Goal: Task Accomplishment & Management: Complete application form

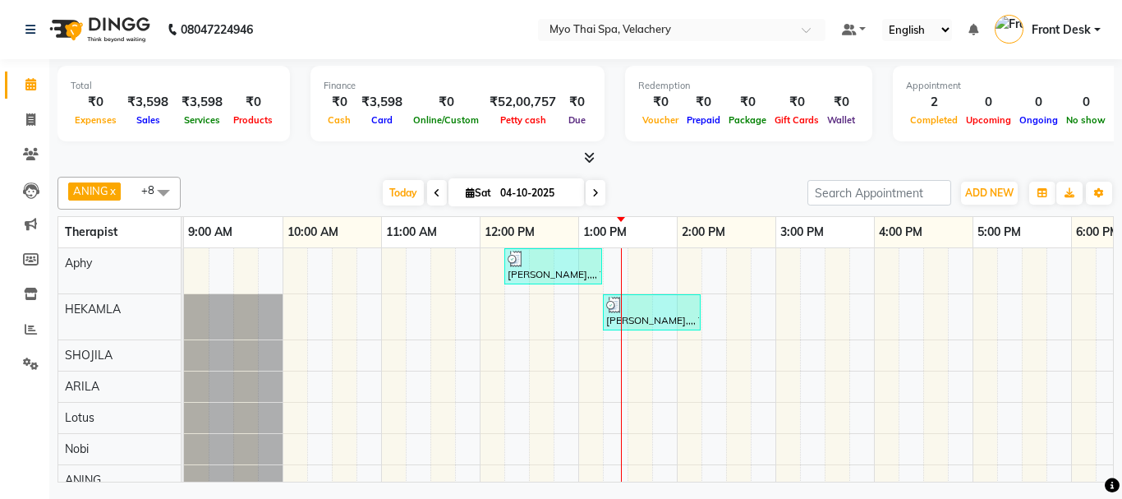
click at [649, 420] on div "[PERSON_NAME],,,, TK01, 12:15 PM-01:15 PM, [GEOGRAPHIC_DATA] NB [GEOGRAPHIC_DAT…" at bounding box center [923, 403] width 1479 height 310
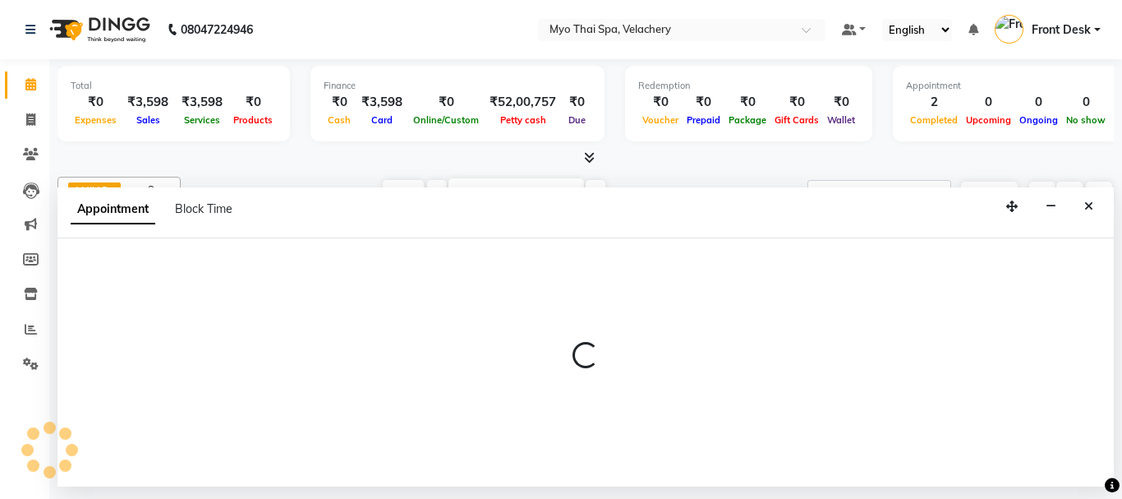
select select "76519"
select select "810"
select select "tentative"
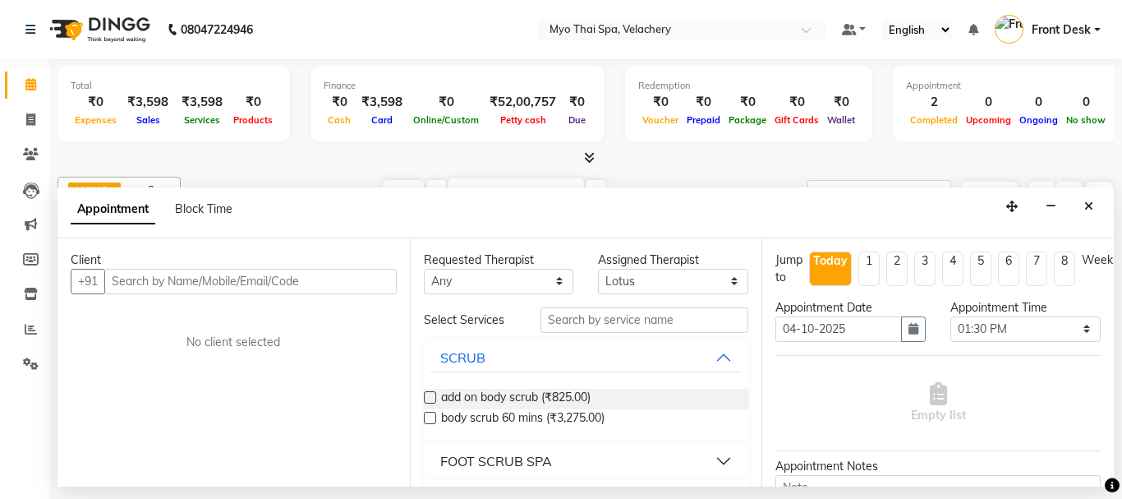
click at [132, 277] on input "text" at bounding box center [250, 281] width 292 height 25
type input "9443463075"
click at [362, 279] on span "Add Client" at bounding box center [362, 281] width 55 height 15
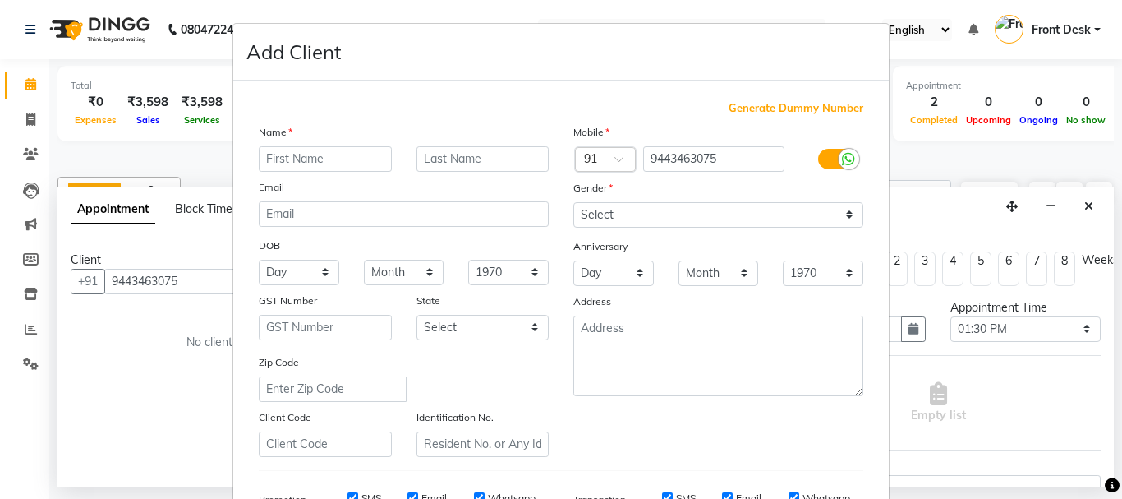
click at [271, 159] on input "text" at bounding box center [325, 158] width 133 height 25
type input "srinivas"
click at [617, 216] on select "Select [DEMOGRAPHIC_DATA] [DEMOGRAPHIC_DATA] Other Prefer Not To Say" at bounding box center [718, 214] width 290 height 25
select select "[DEMOGRAPHIC_DATA]"
click at [573, 202] on select "Select [DEMOGRAPHIC_DATA] [DEMOGRAPHIC_DATA] Other Prefer Not To Say" at bounding box center [718, 214] width 290 height 25
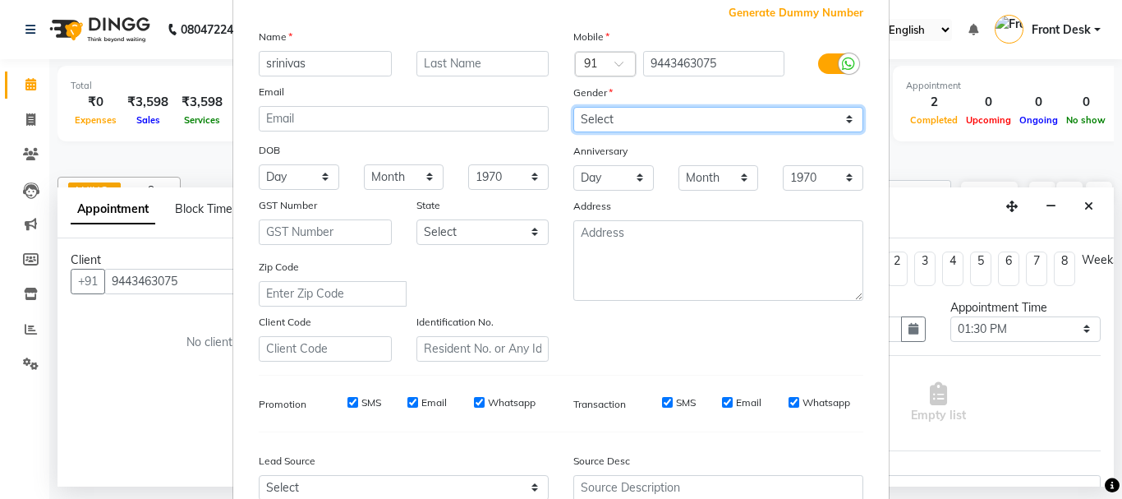
scroll to position [260, 0]
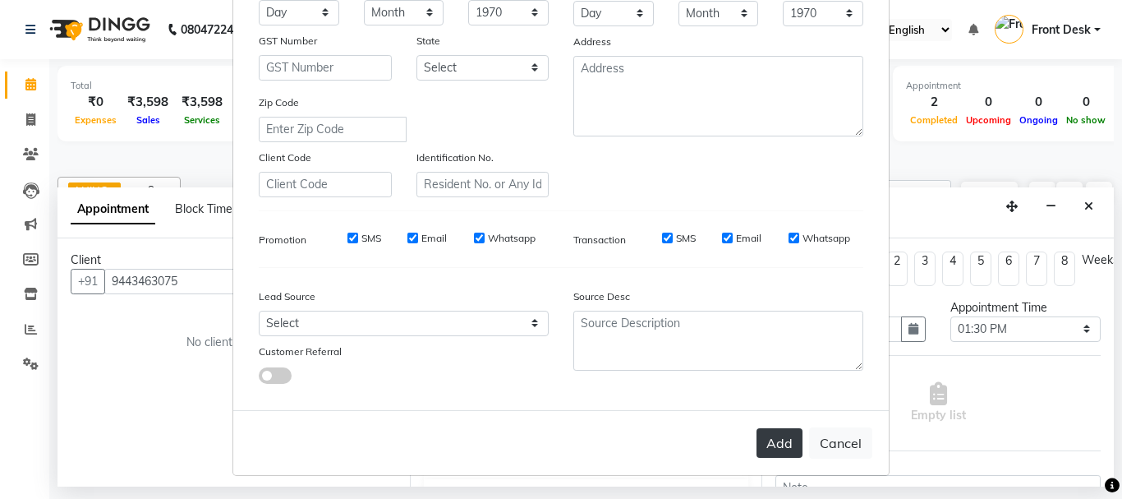
click at [769, 445] on button "Add" at bounding box center [780, 443] width 46 height 30
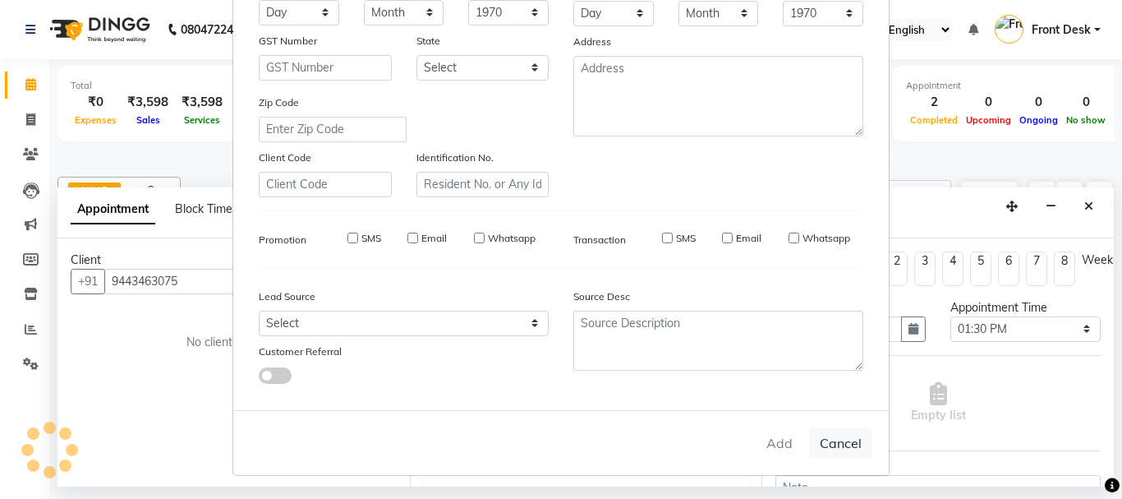
select select
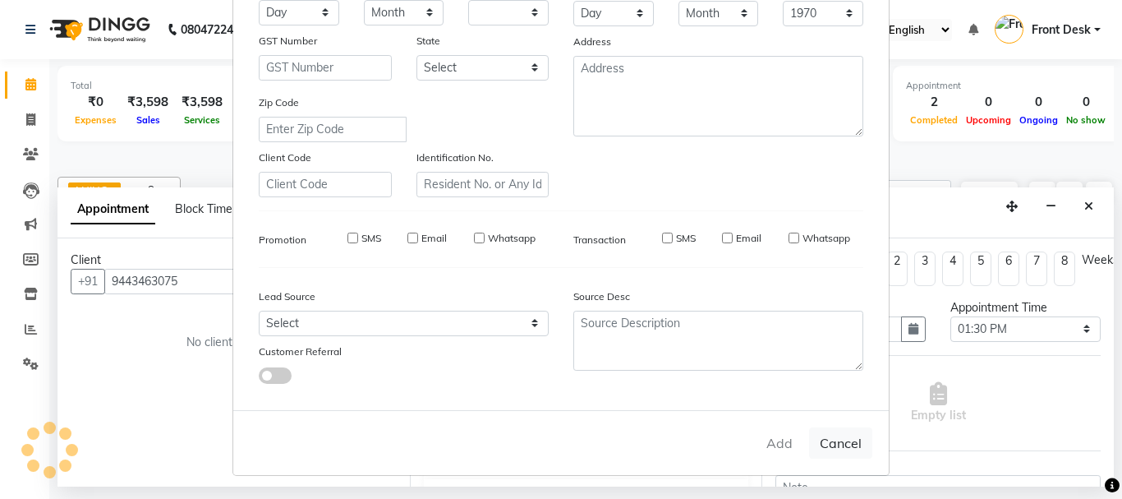
select select
checkbox input "false"
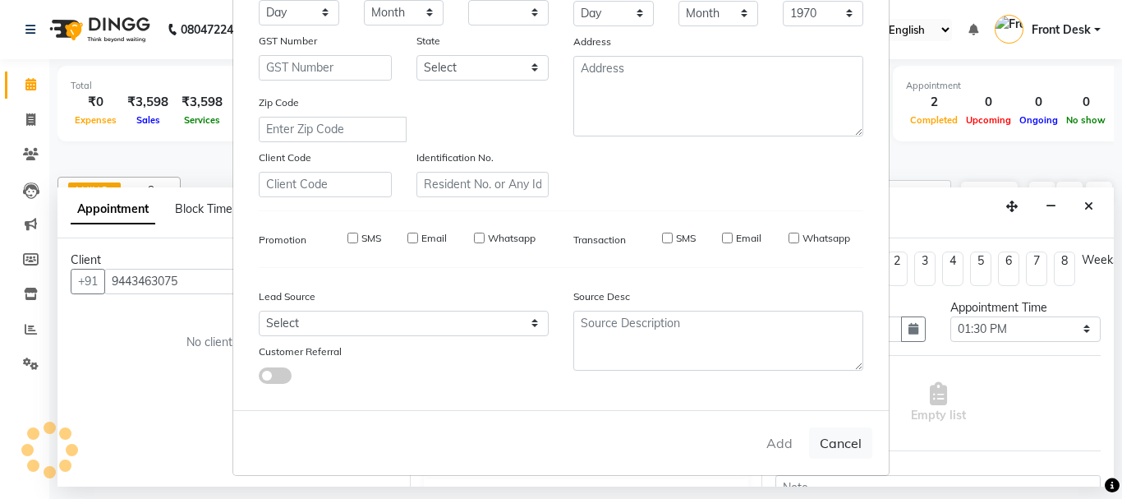
checkbox input "false"
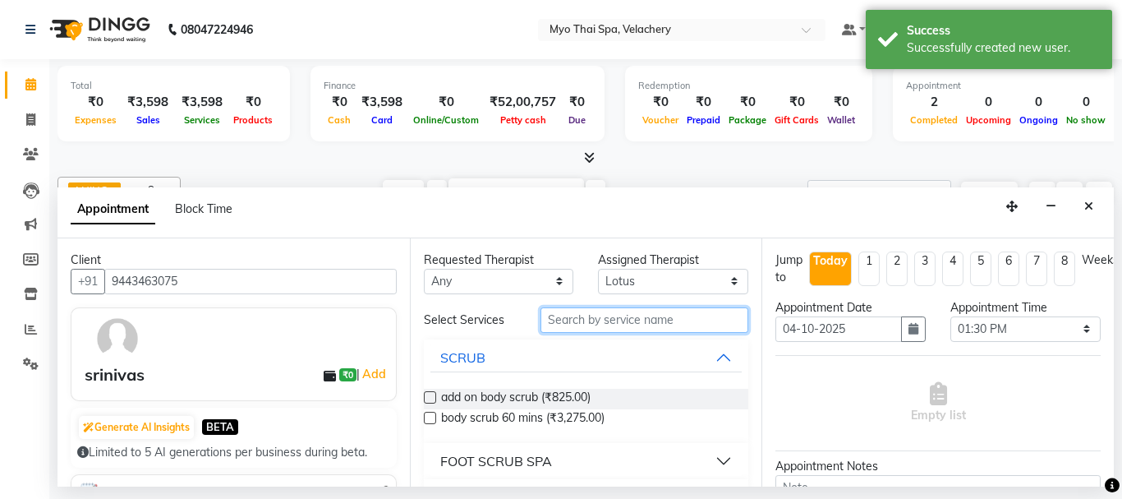
click at [570, 316] on input "text" at bounding box center [645, 319] width 209 height 25
type input "stress"
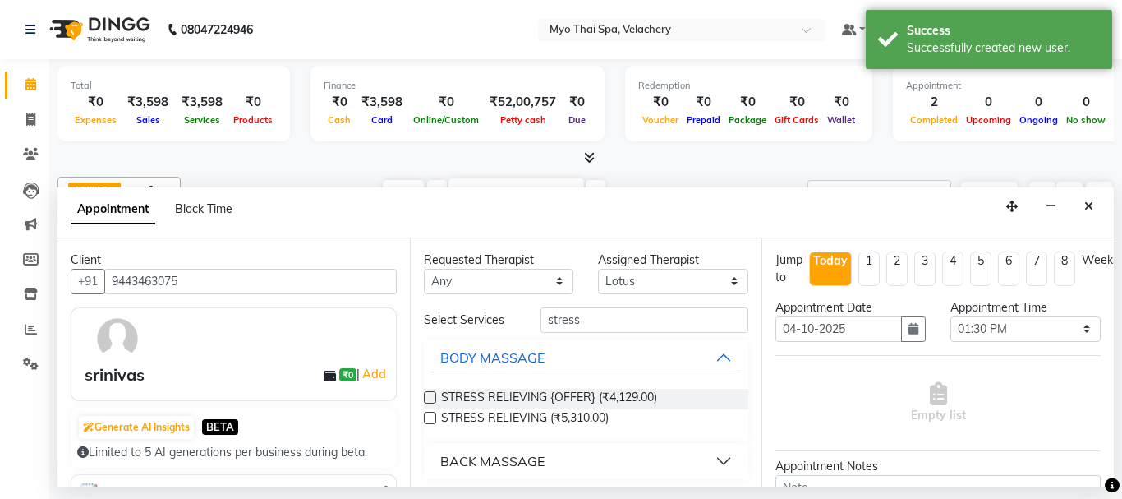
click at [429, 397] on label at bounding box center [430, 397] width 12 height 12
click at [429, 397] on input "checkbox" at bounding box center [429, 399] width 11 height 11
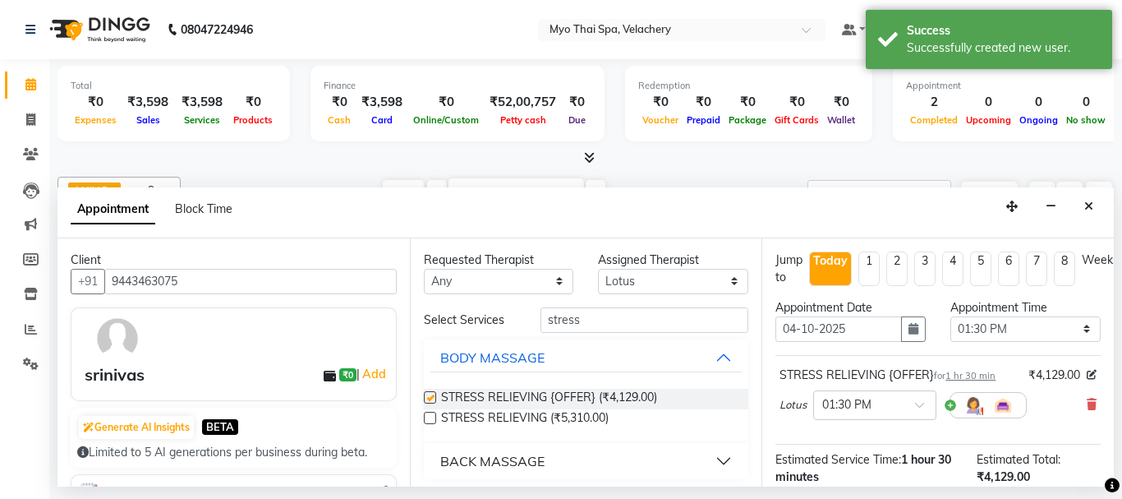
checkbox input "false"
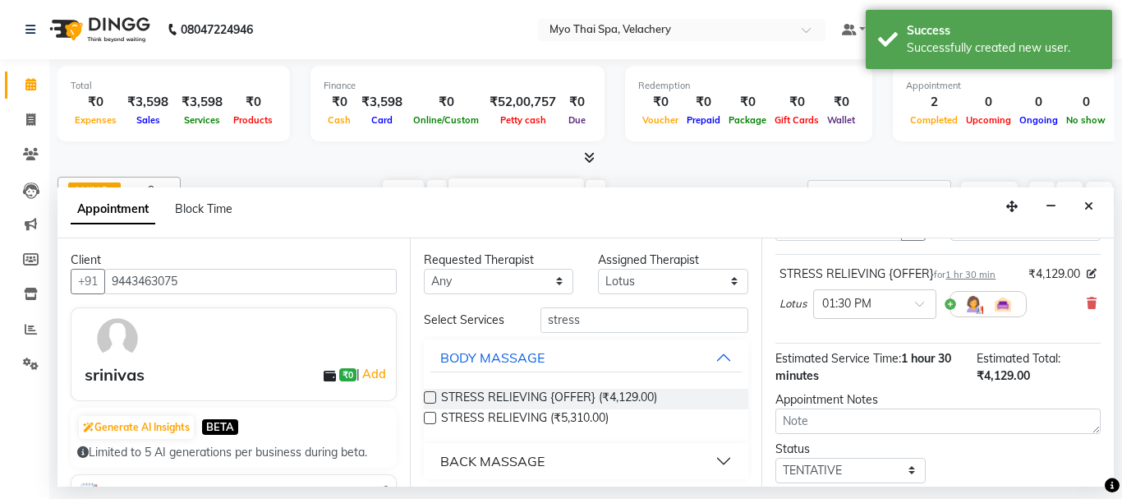
scroll to position [214, 0]
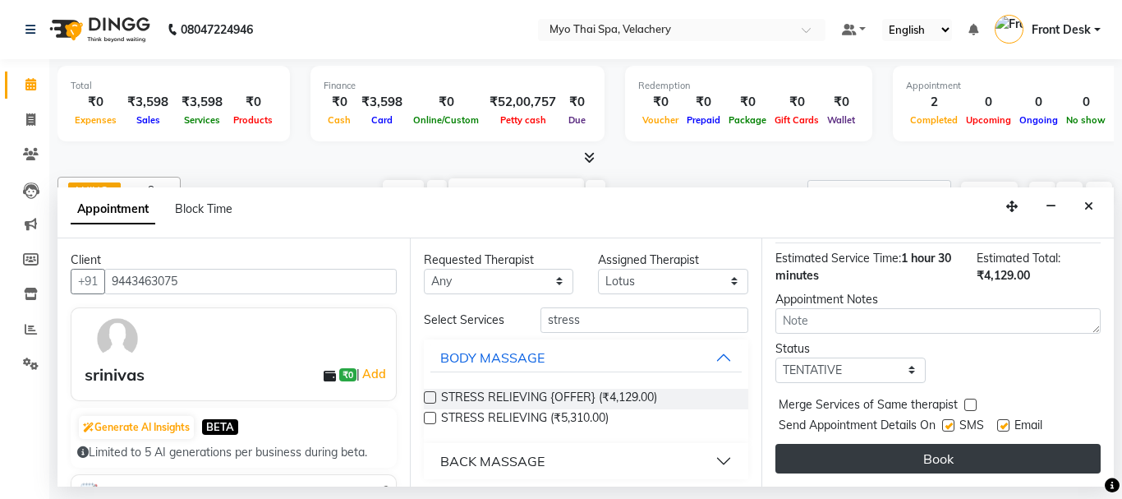
click at [862, 444] on button "Book" at bounding box center [938, 459] width 325 height 30
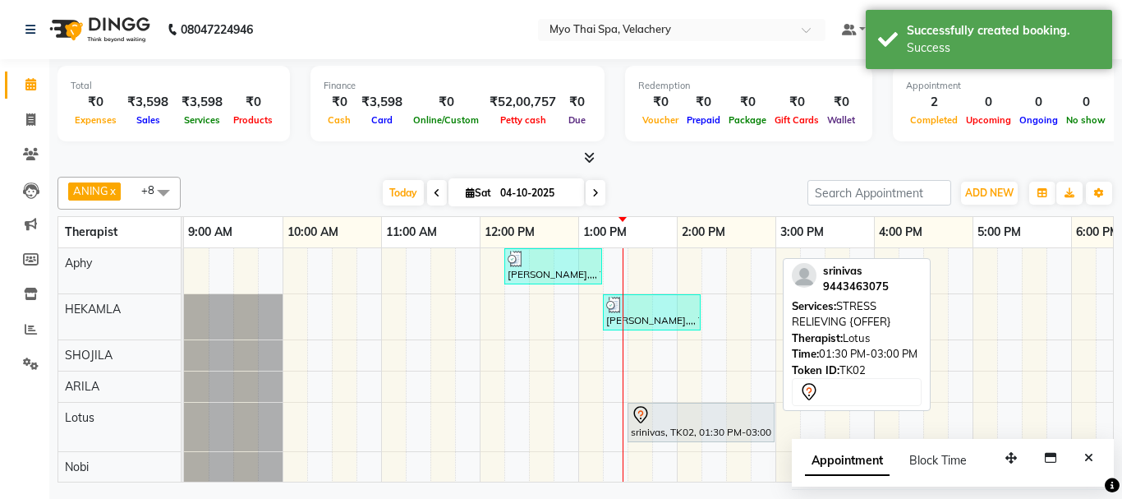
click at [688, 424] on div "srinivas, TK02, 01:30 PM-03:00 PM, STRESS RELIEVING {OFFER}" at bounding box center [701, 422] width 144 height 35
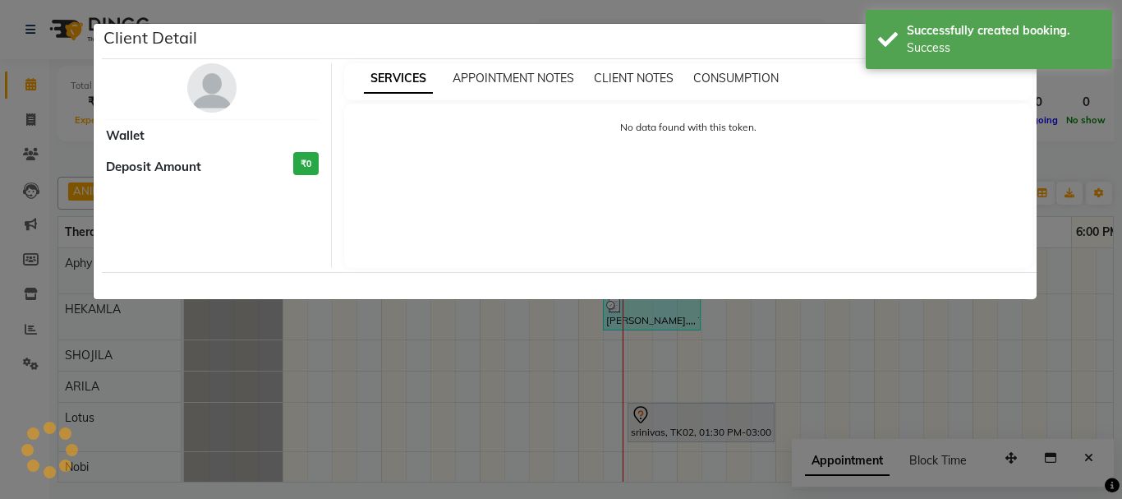
select select "7"
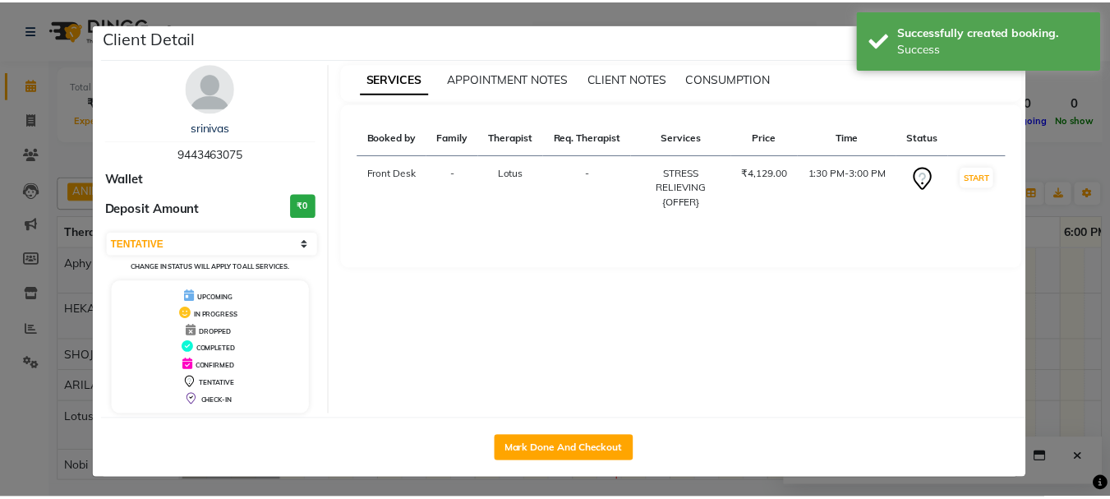
scroll to position [4, 0]
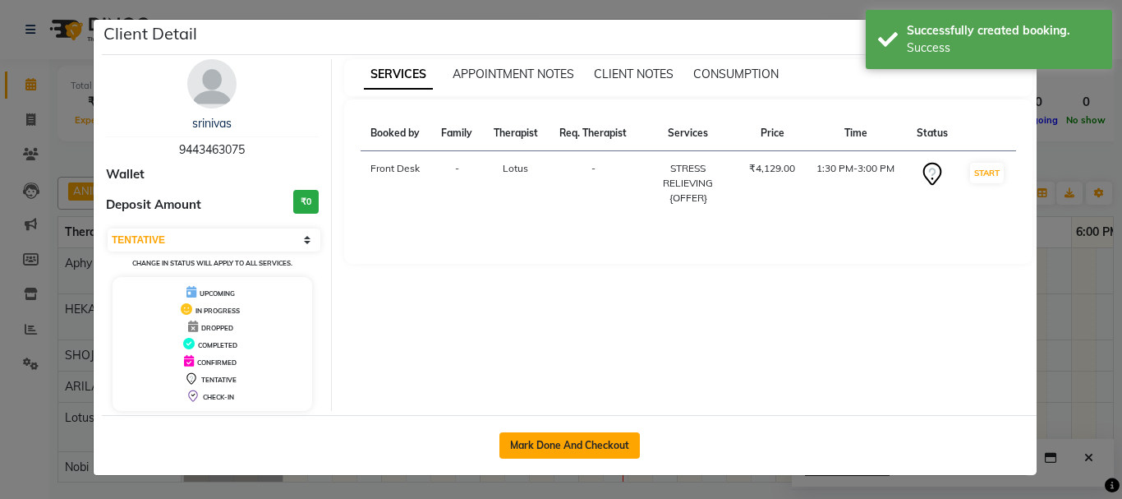
click at [555, 444] on button "Mark Done And Checkout" at bounding box center [570, 445] width 140 height 26
select select "service"
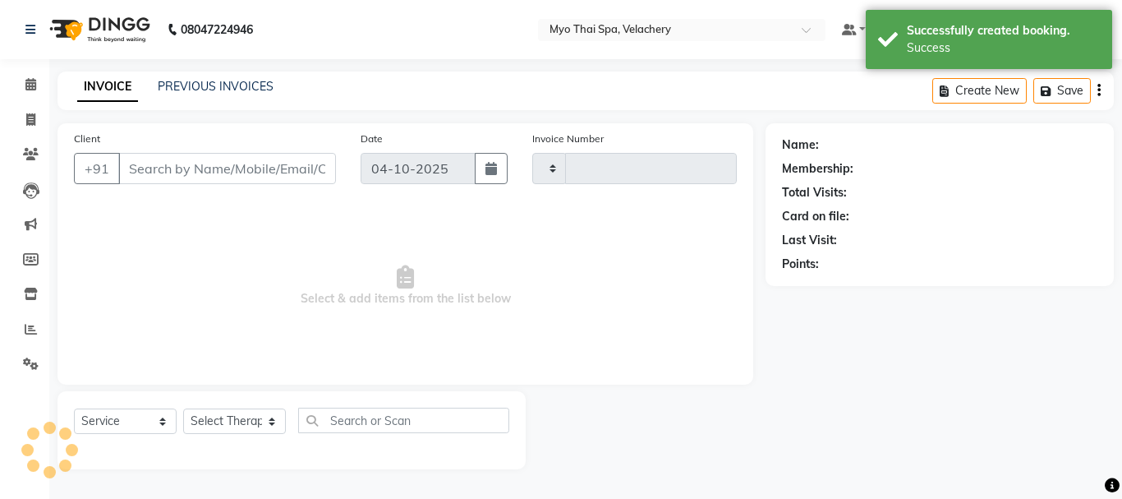
type input "1831"
select select "5554"
type input "9443463075"
select select "76519"
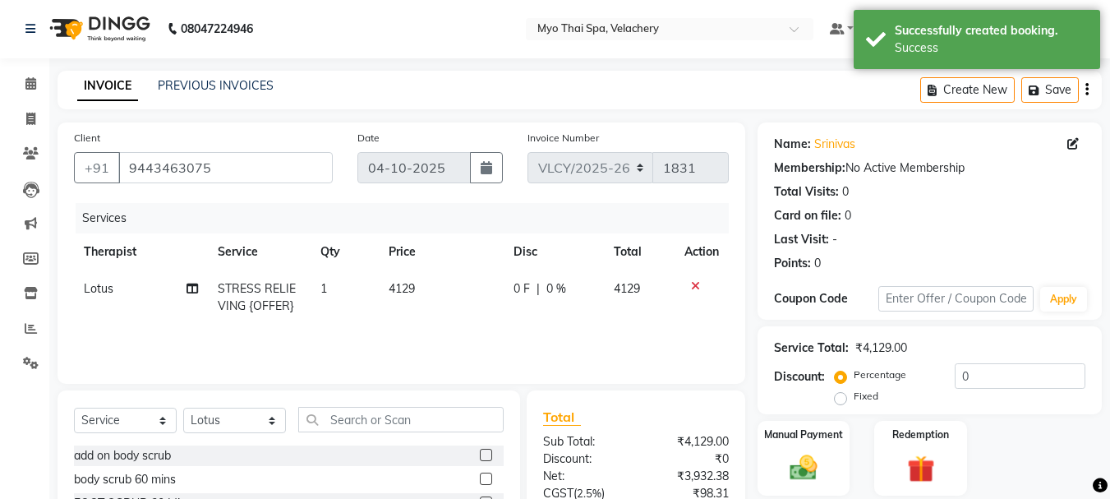
scroll to position [159, 0]
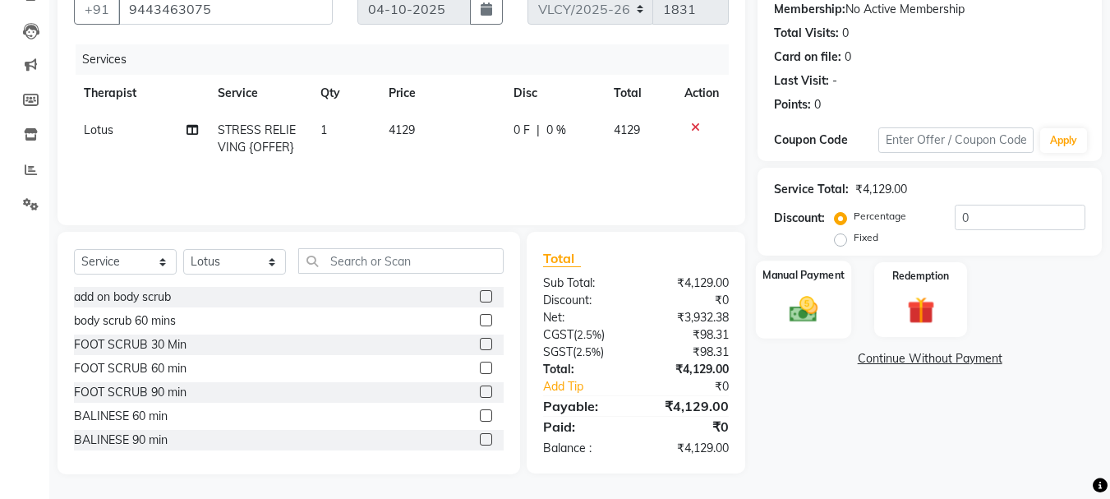
click at [786, 311] on img at bounding box center [804, 308] width 46 height 33
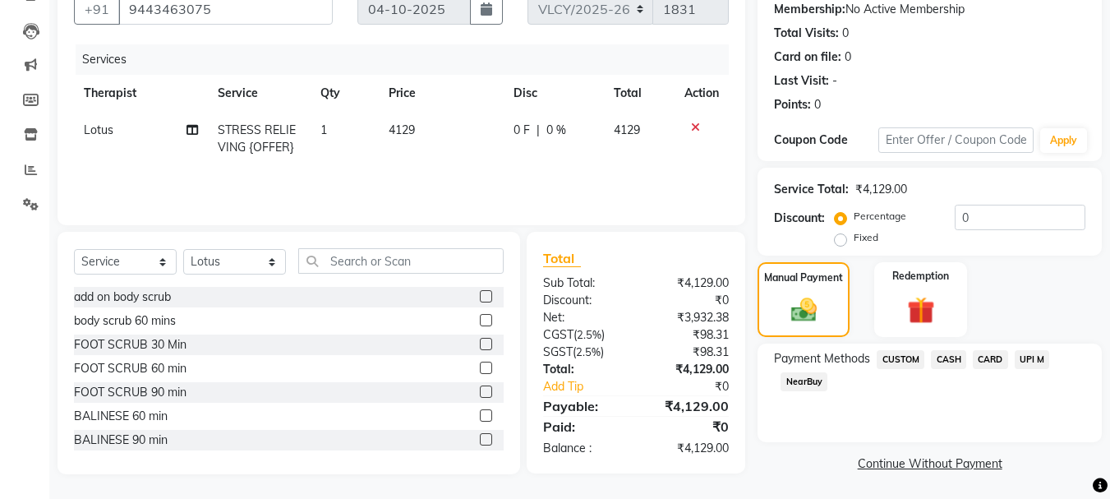
click at [1029, 357] on span "UPI M" at bounding box center [1032, 359] width 35 height 19
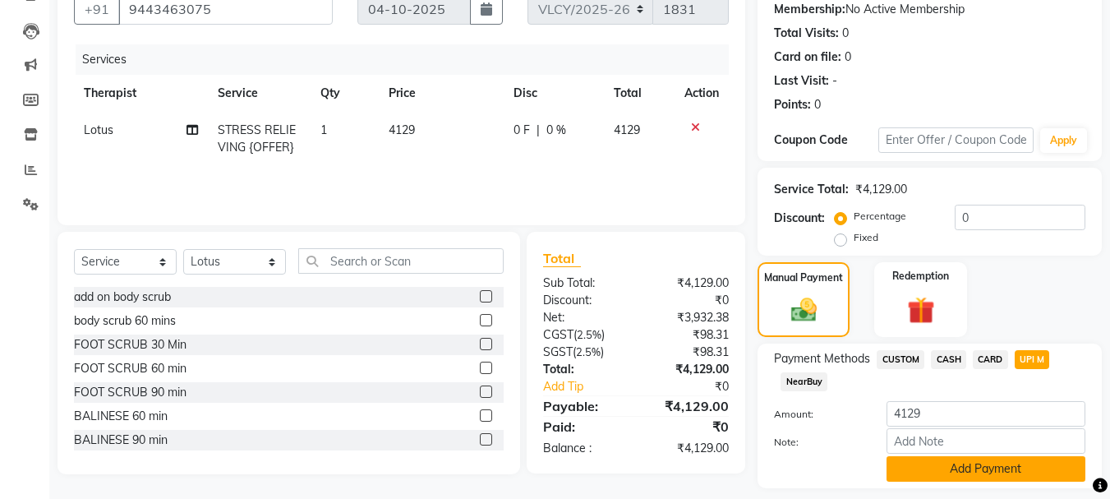
click at [912, 473] on button "Add Payment" at bounding box center [986, 468] width 199 height 25
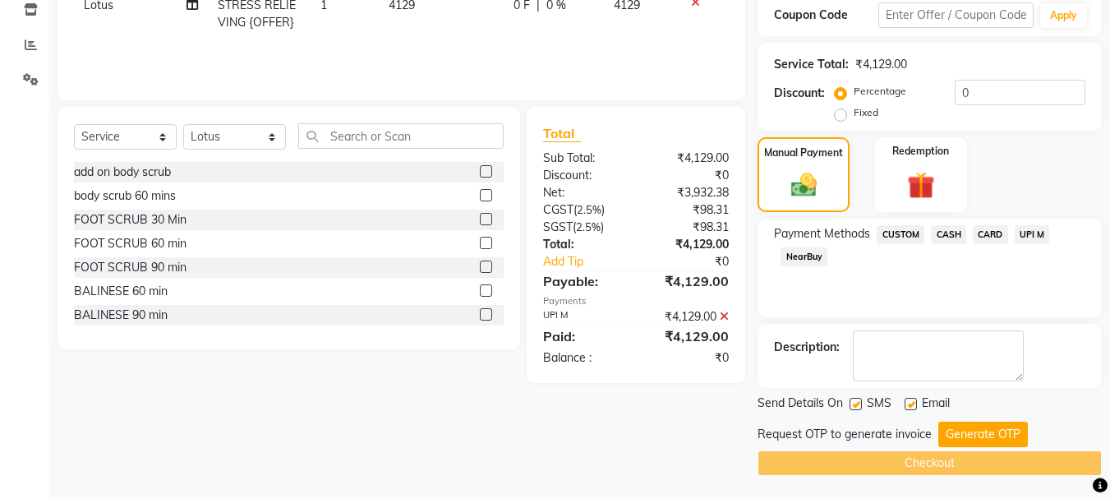
scroll to position [286, 0]
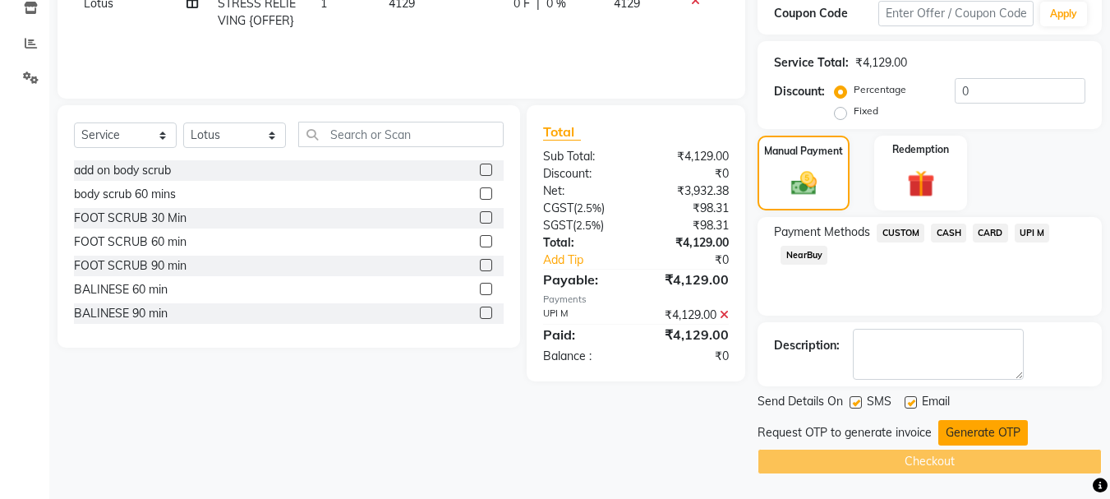
click at [953, 435] on button "Generate OTP" at bounding box center [983, 432] width 90 height 25
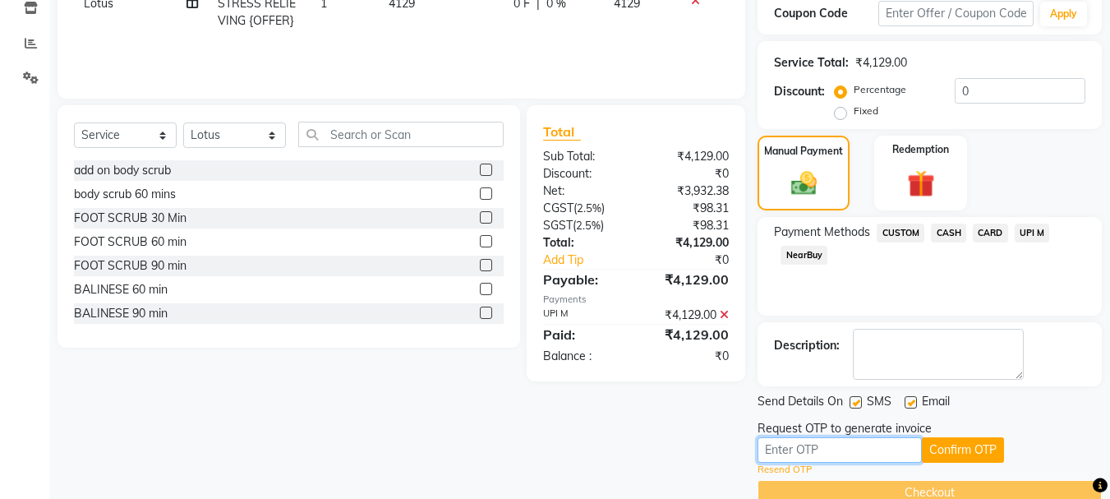
click at [764, 452] on input "text" at bounding box center [840, 449] width 164 height 25
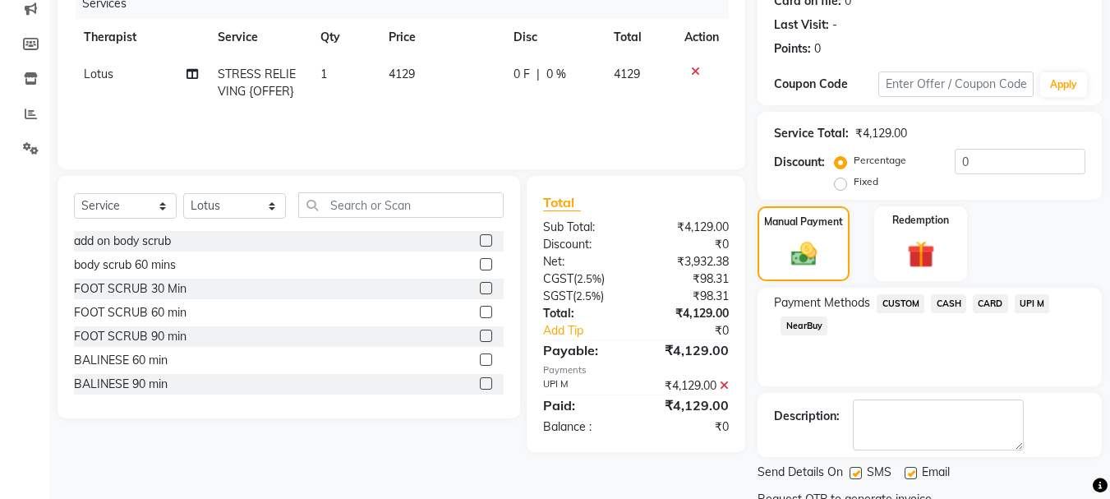
scroll to position [235, 0]
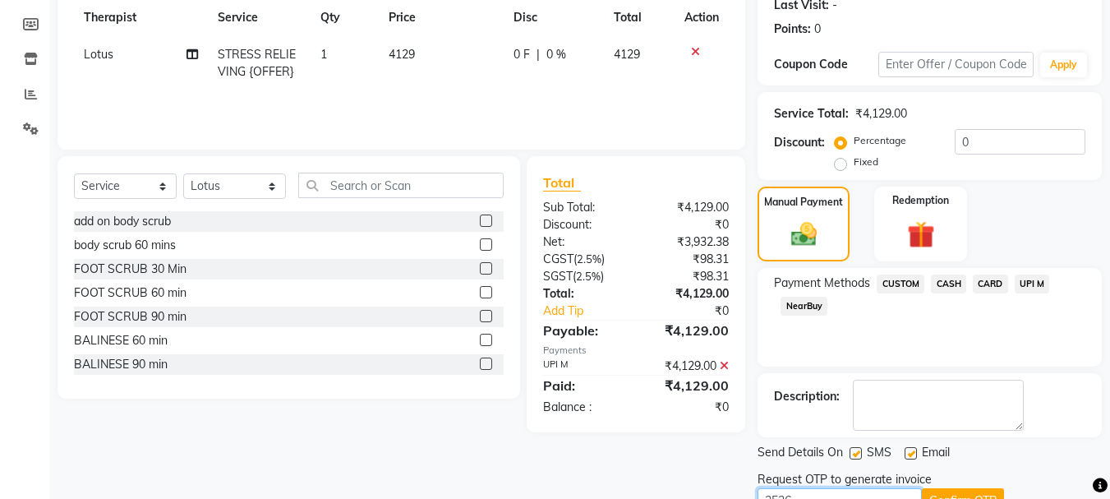
type input "3536"
click at [554, 58] on span "0 %" at bounding box center [556, 54] width 20 height 17
select select "76519"
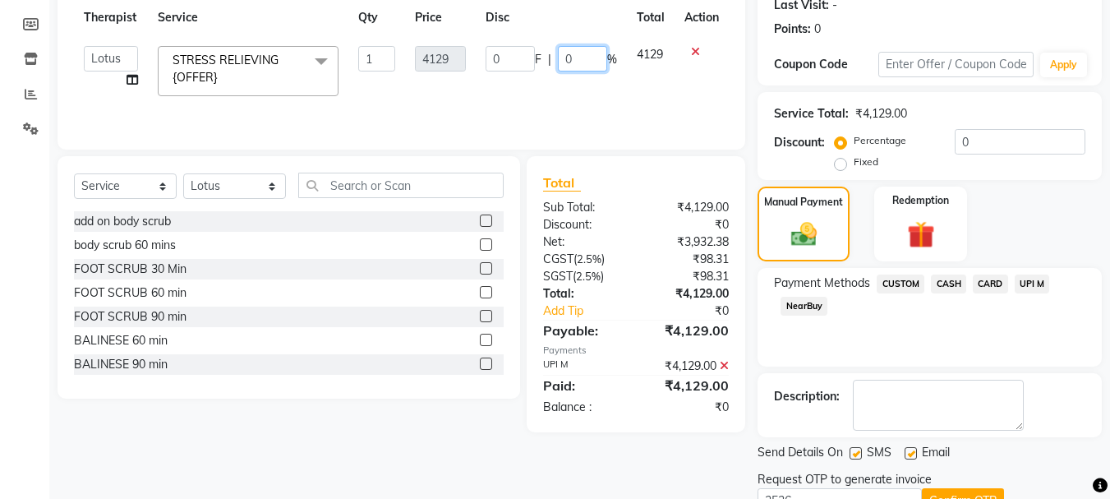
click at [570, 58] on input "0" at bounding box center [582, 58] width 49 height 25
type input "20"
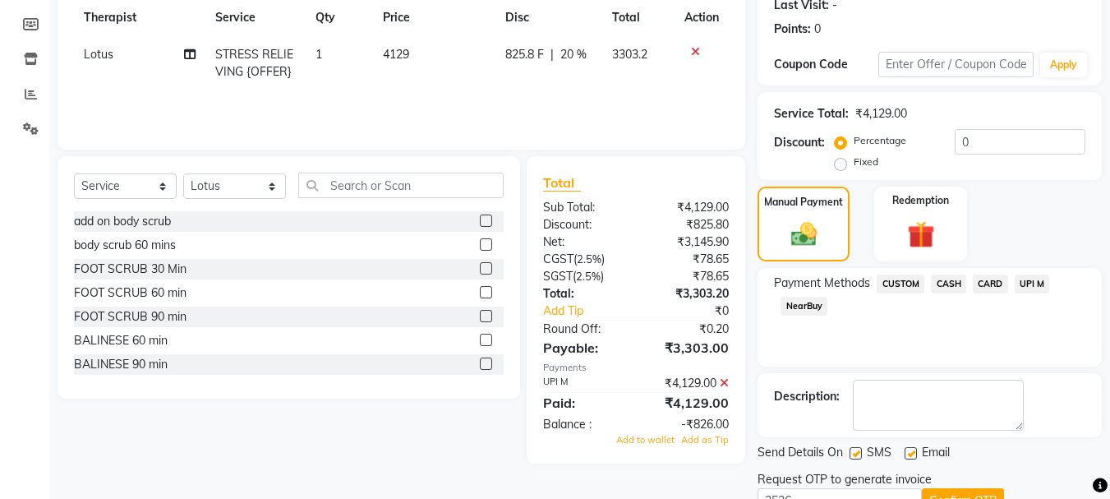
click at [597, 83] on td "825.8 F | 20 %" at bounding box center [548, 63] width 107 height 54
select select "76519"
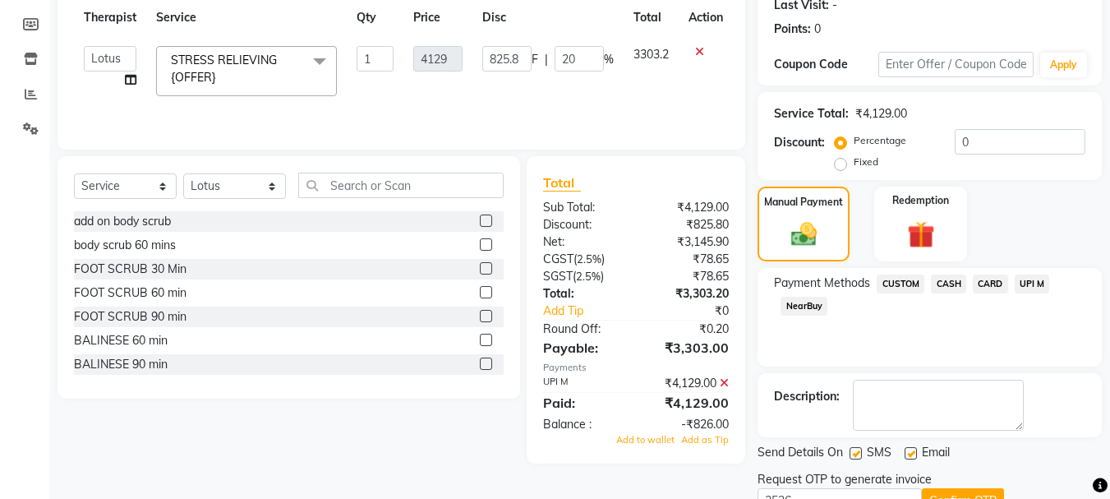
click at [723, 385] on icon at bounding box center [724, 383] width 9 height 12
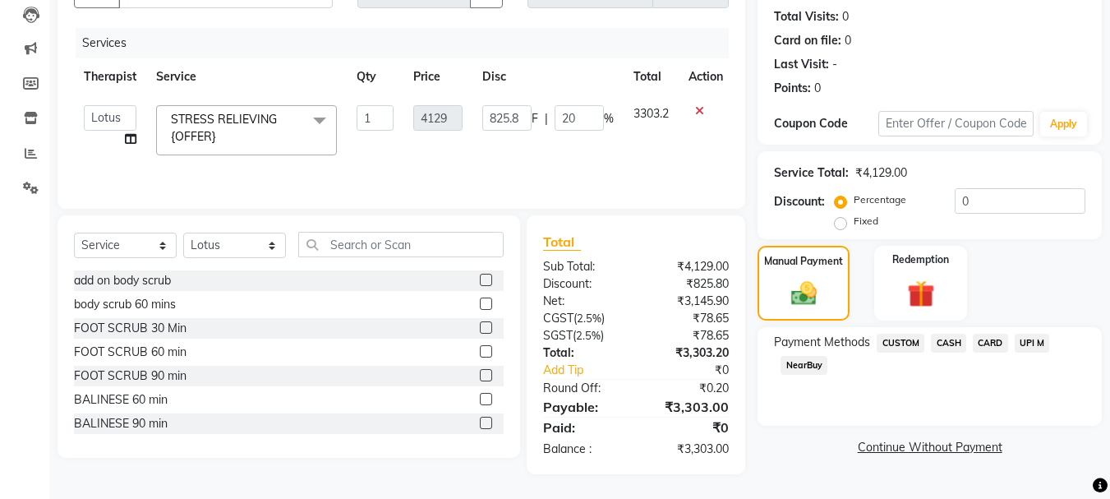
scroll to position [176, 0]
click at [576, 117] on input "20" at bounding box center [579, 117] width 49 height 25
type input "20.1"
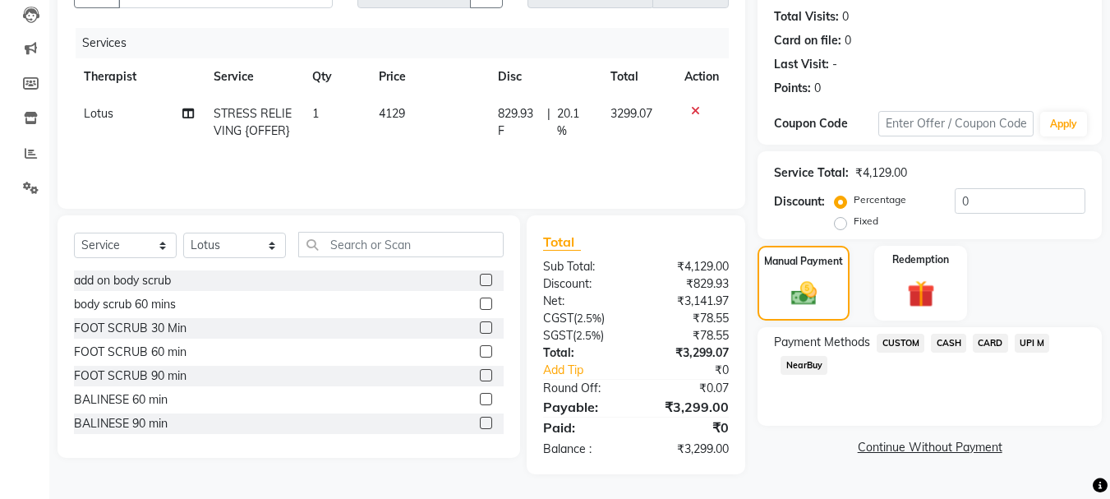
click at [632, 136] on td "3299.07" at bounding box center [638, 122] width 75 height 54
select select "76519"
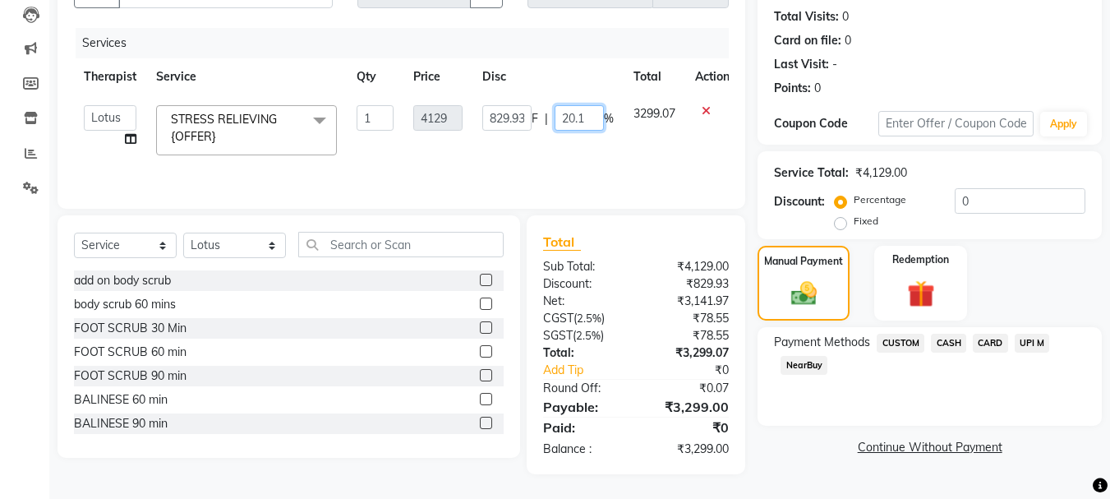
click at [592, 118] on input "20.1" at bounding box center [579, 117] width 49 height 25
type input "20.01"
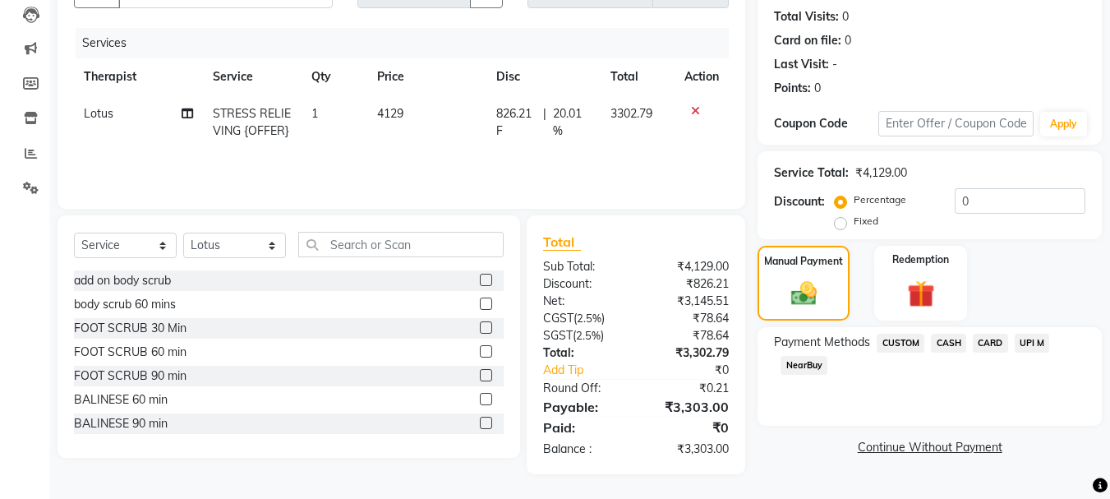
click at [613, 151] on div "Services Therapist Service Qty Price Disc Total Action Lotus STRESS RELIEVING {…" at bounding box center [401, 110] width 655 height 164
click at [587, 117] on span "20.01 %" at bounding box center [572, 122] width 38 height 35
select select "76519"
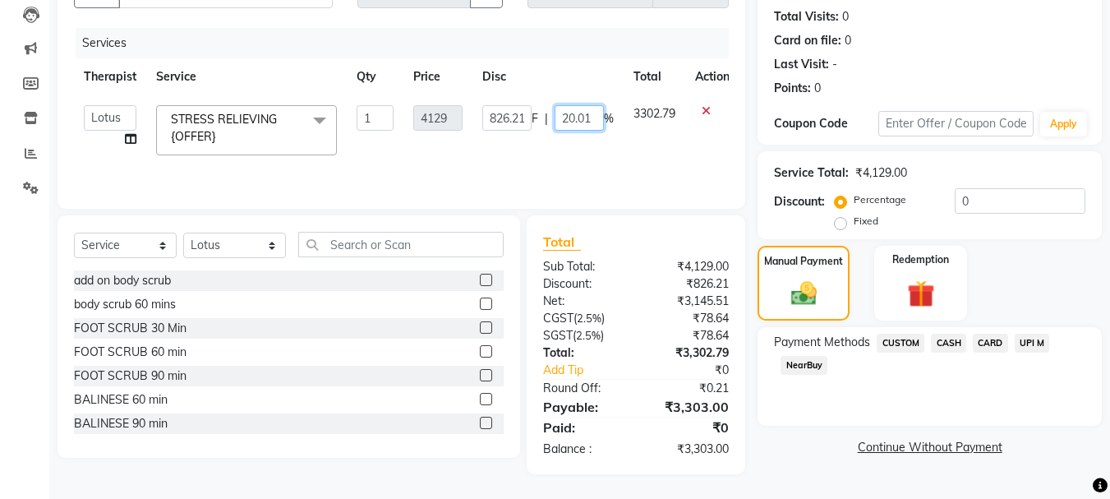
click at [592, 112] on input "20.01" at bounding box center [579, 117] width 49 height 25
type input "20.02"
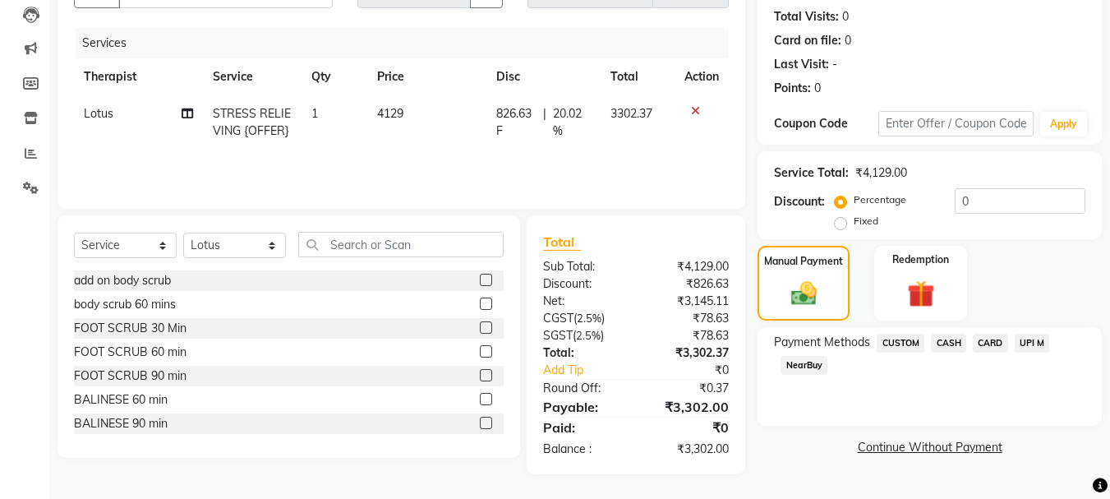
click at [571, 156] on div "Services Therapist Service Qty Price Disc Total Action Lotus STRESS RELIEVING {…" at bounding box center [401, 110] width 655 height 164
click at [567, 122] on span "20.02 %" at bounding box center [572, 122] width 38 height 35
select select "76519"
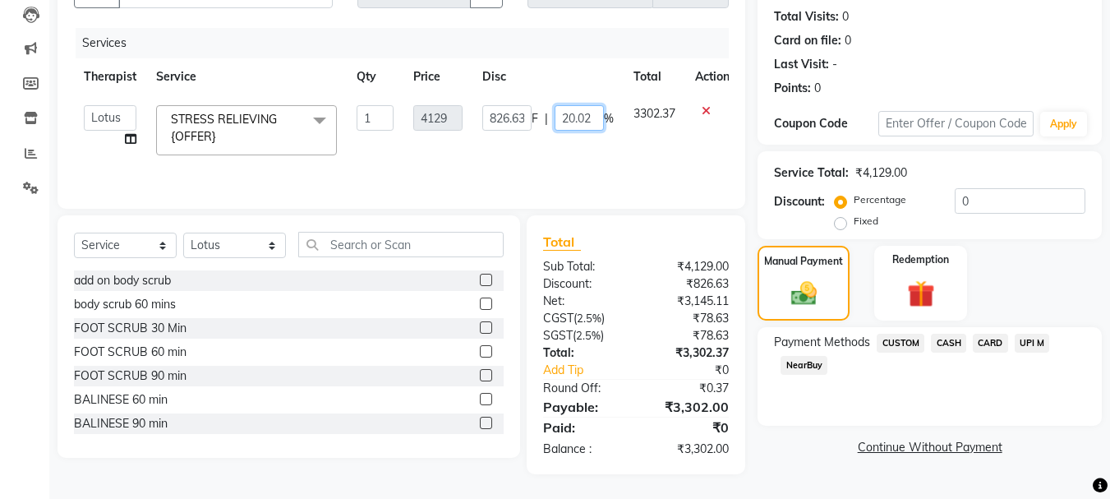
click at [596, 118] on input "20.02" at bounding box center [579, 117] width 49 height 25
type input "20.05"
click at [627, 146] on td "3302.37" at bounding box center [655, 130] width 62 height 70
select select "76519"
click at [590, 113] on input "20.05" at bounding box center [579, 117] width 49 height 25
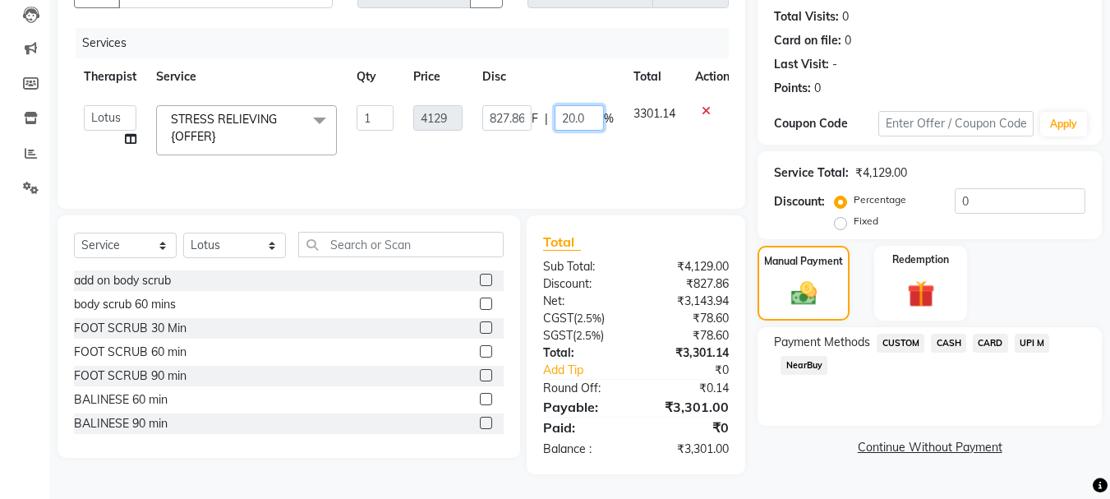
type input "20.06"
click at [624, 150] on div "Services Therapist Service Qty Price Disc Total Action ANING Aphy ARILA AYIN CH…" at bounding box center [401, 110] width 655 height 164
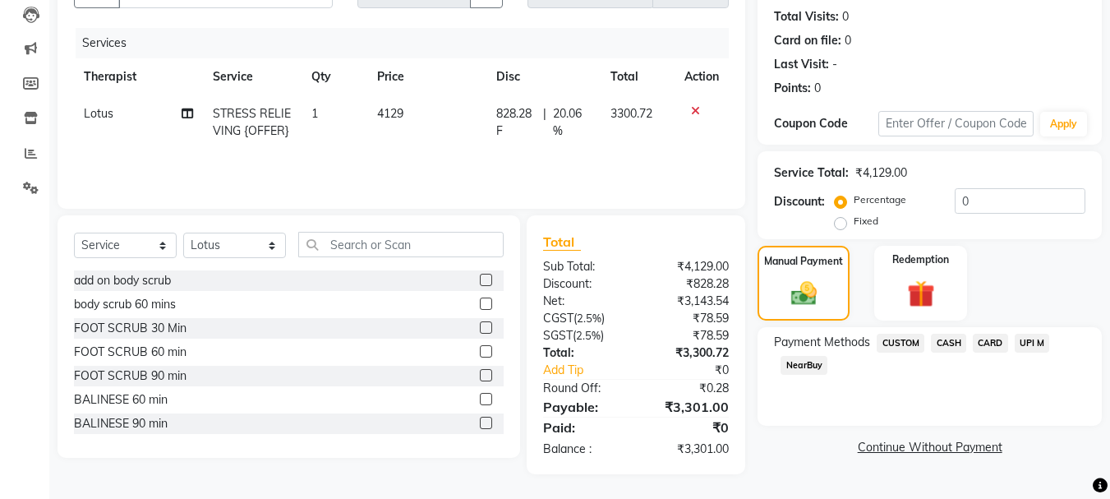
click at [585, 126] on span "20.06 %" at bounding box center [572, 122] width 38 height 35
select select "76519"
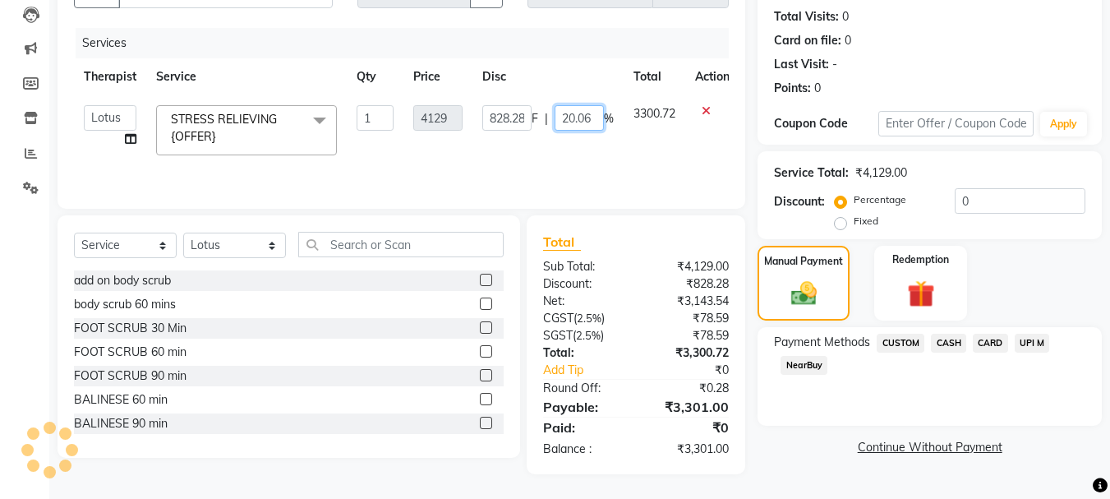
click at [595, 117] on input "20.06" at bounding box center [579, 117] width 49 height 25
type input "20.08"
click at [610, 142] on tr "ANING Aphy ARILA AYIN CHONCHON Front Desk HEKAMLA Lotus Nobi SHOJILA STRESS REL…" at bounding box center [406, 130] width 665 height 70
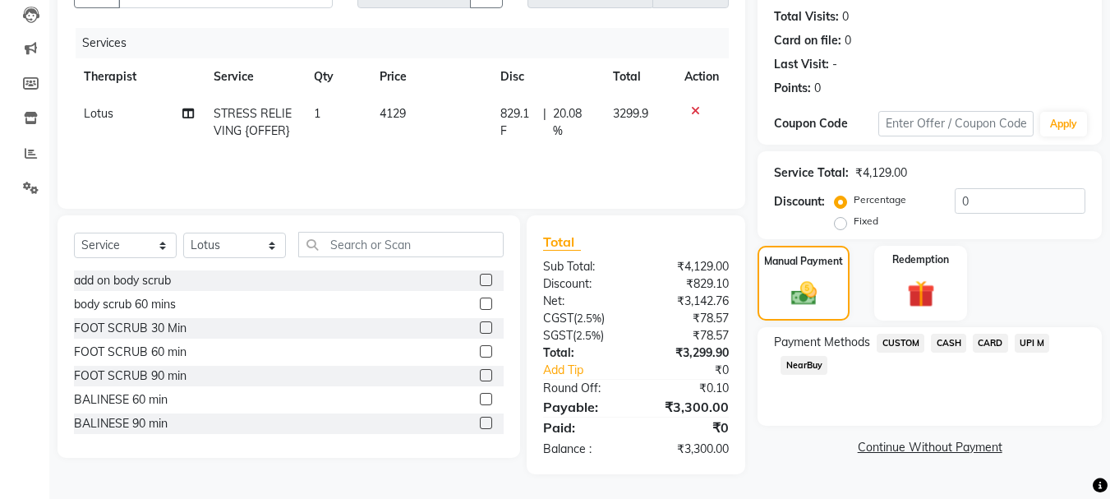
click at [946, 343] on span "CASH" at bounding box center [948, 343] width 35 height 19
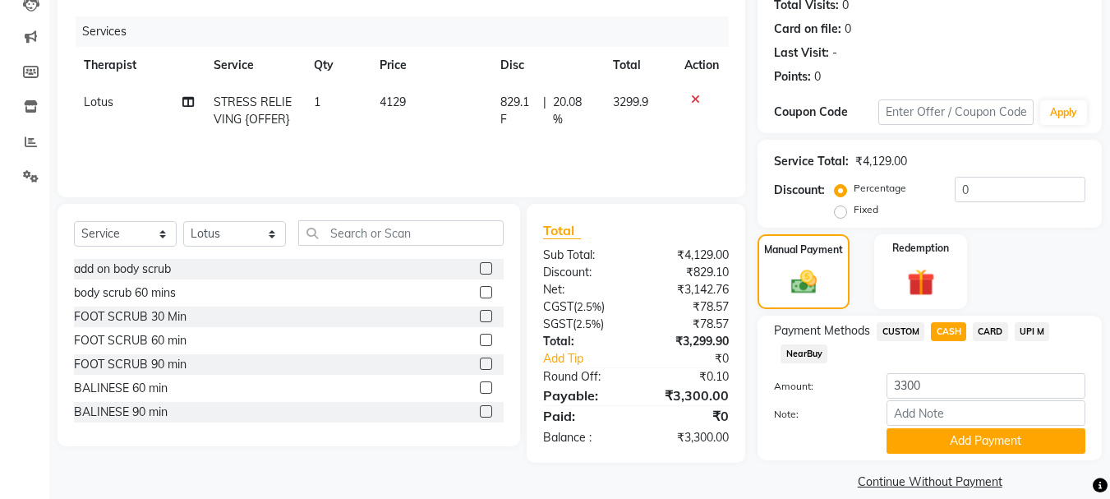
scroll to position [207, 0]
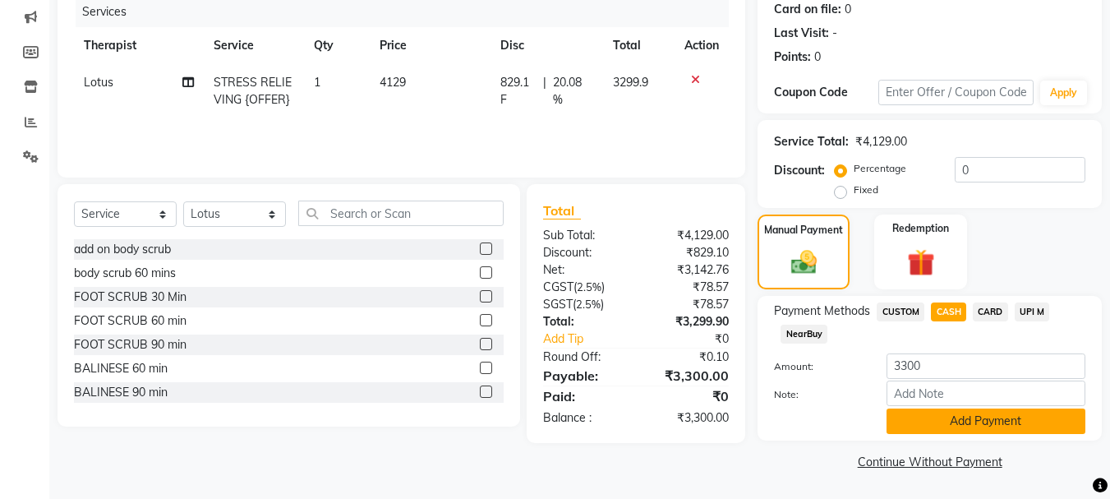
click at [938, 421] on button "Add Payment" at bounding box center [986, 420] width 199 height 25
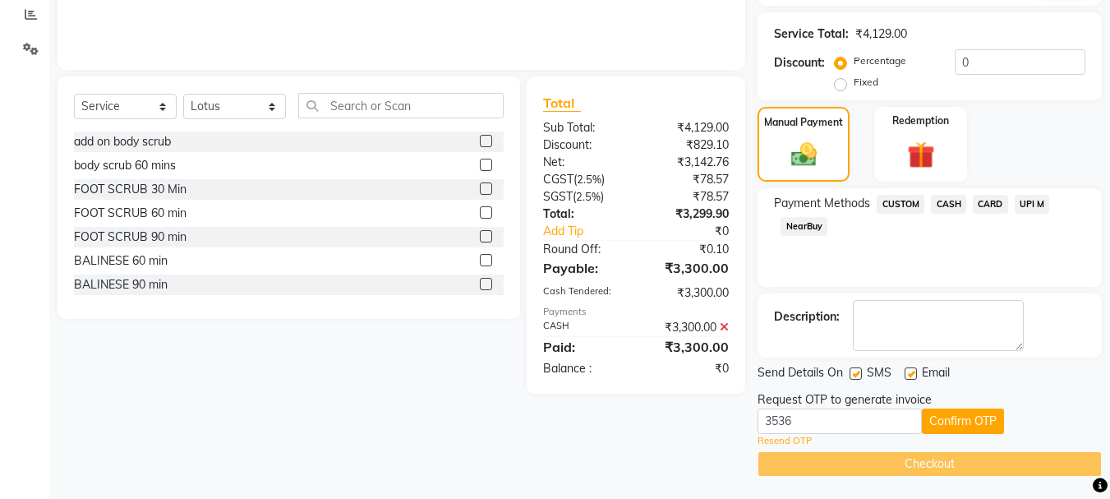
scroll to position [317, 0]
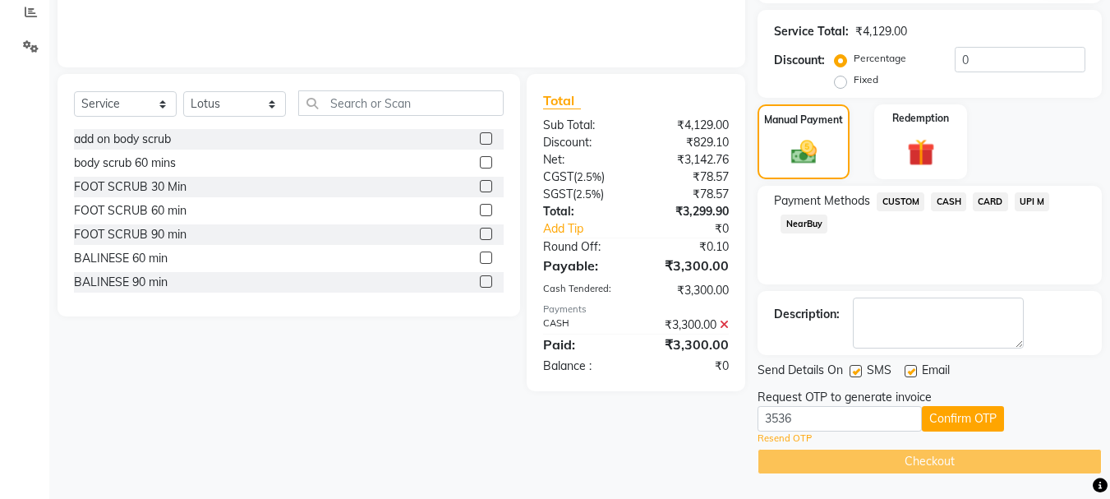
click at [854, 372] on label at bounding box center [856, 371] width 12 height 12
click at [854, 372] on input "checkbox" at bounding box center [855, 371] width 11 height 11
checkbox input "false"
click at [913, 375] on label at bounding box center [911, 371] width 12 height 12
click at [913, 375] on input "checkbox" at bounding box center [910, 371] width 11 height 11
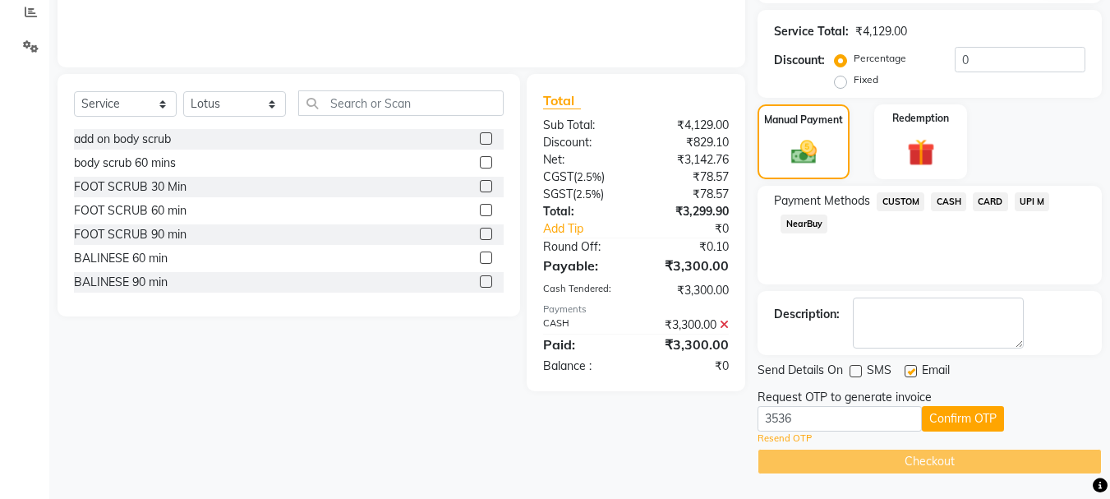
checkbox input "false"
click at [957, 415] on button "Confirm OTP" at bounding box center [963, 418] width 82 height 25
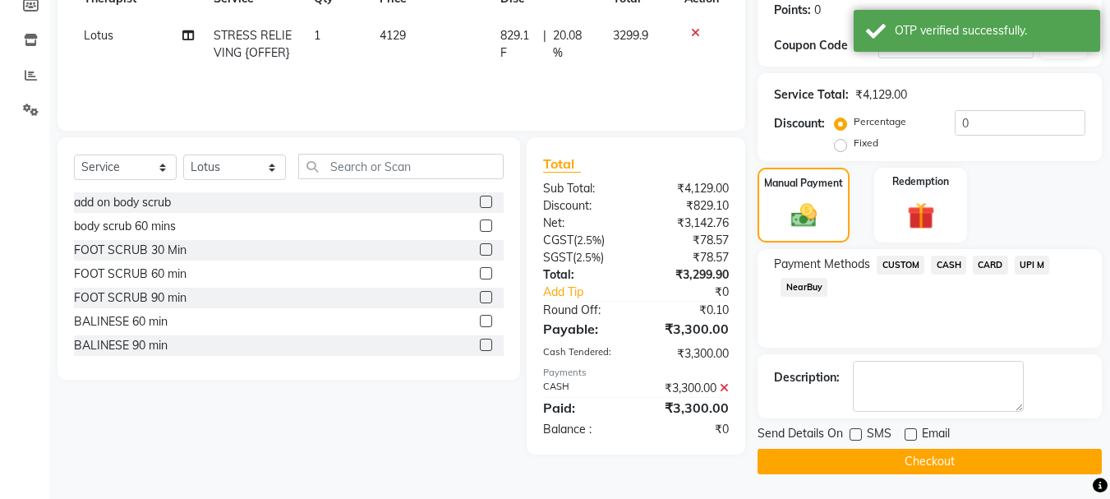
click at [879, 463] on button "Checkout" at bounding box center [930, 461] width 344 height 25
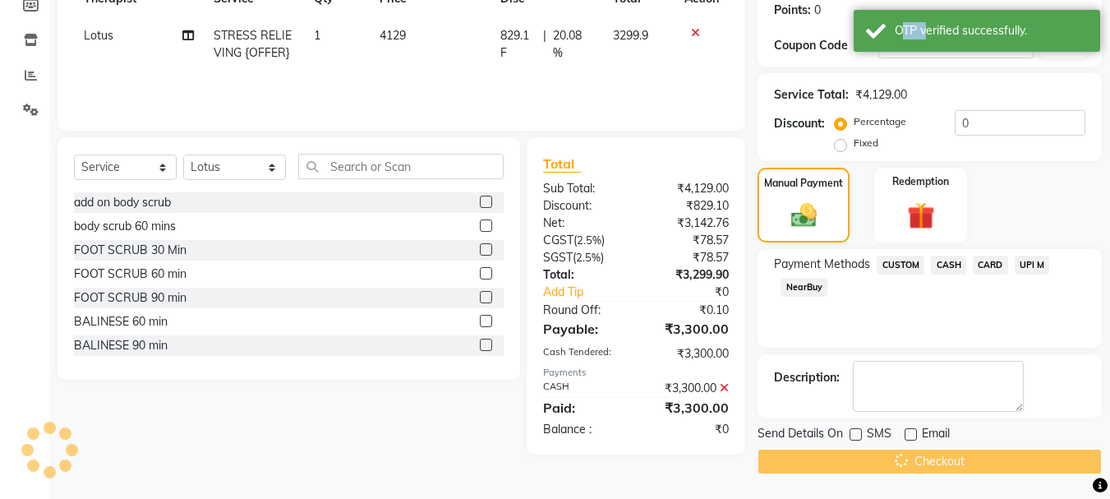
click at [879, 463] on div "Checkout" at bounding box center [930, 461] width 344 height 25
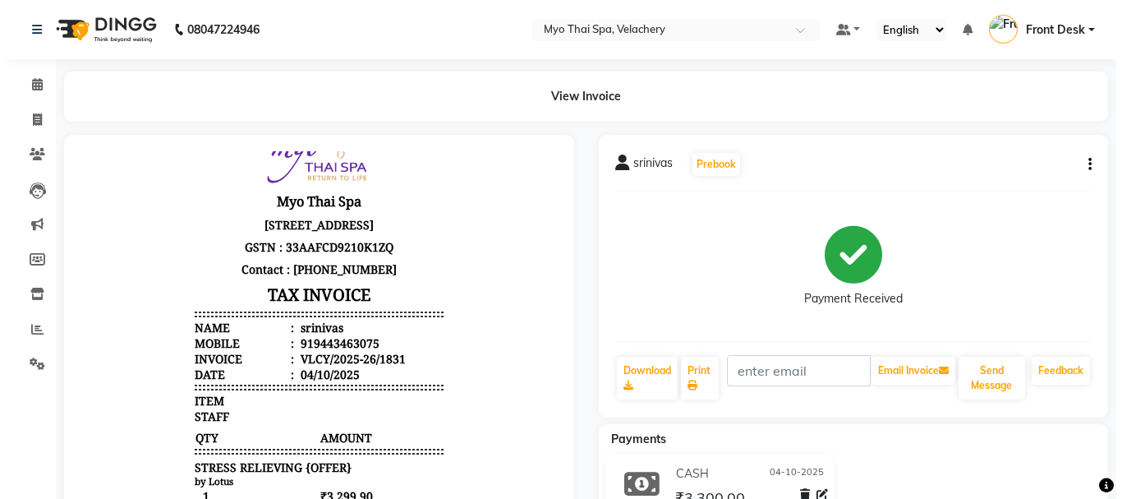
scroll to position [81, 0]
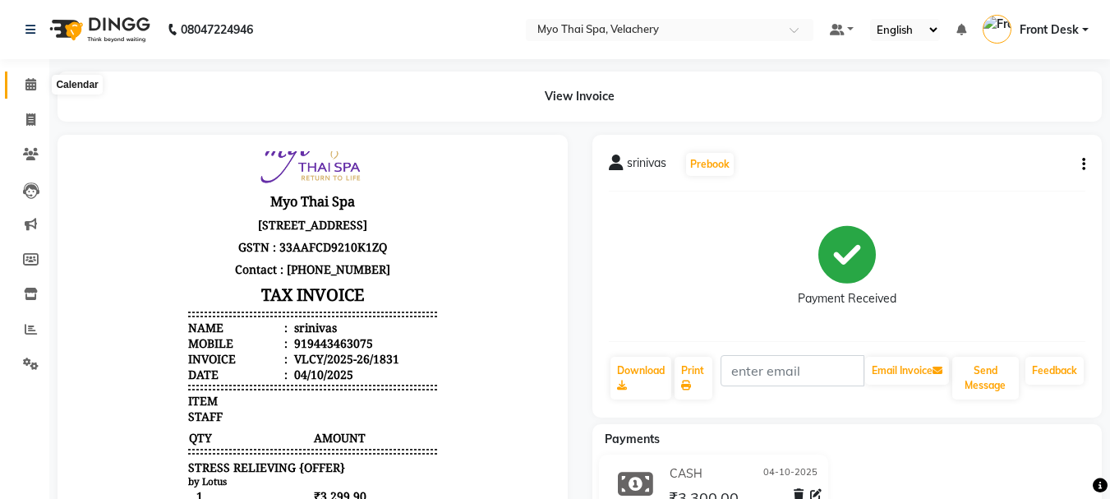
click at [31, 85] on icon at bounding box center [30, 84] width 11 height 12
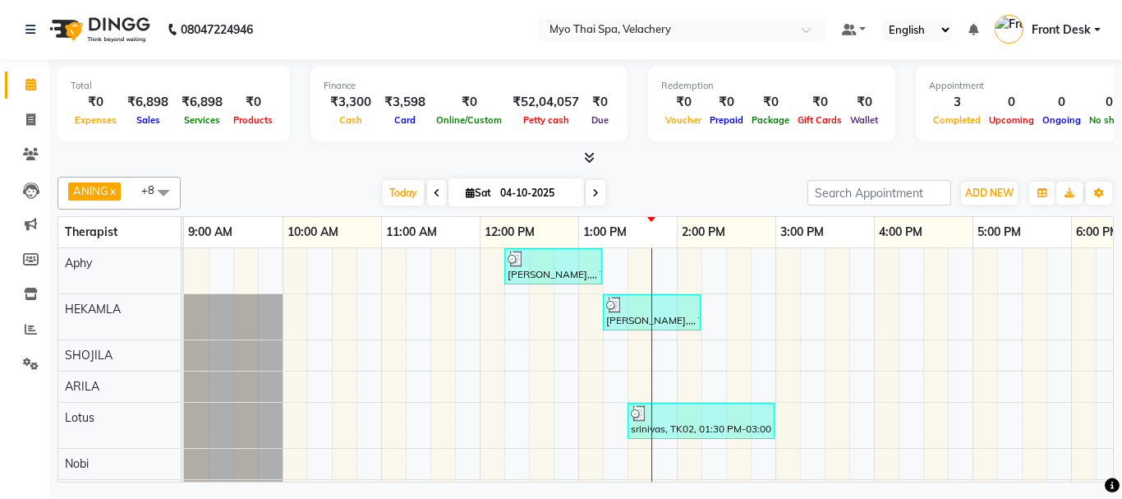
scroll to position [82, 0]
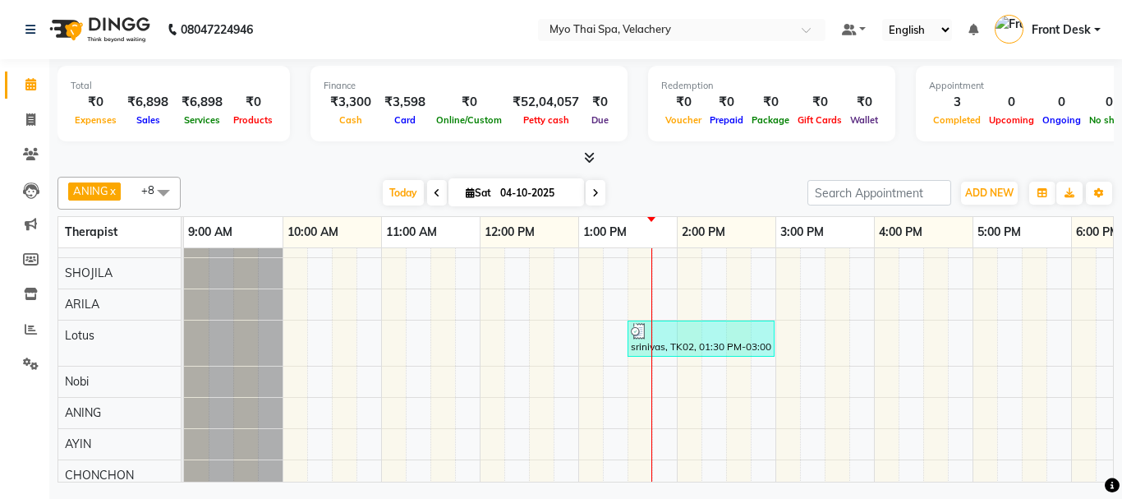
click at [761, 373] on div "[PERSON_NAME],,,, TK01, 12:15 PM-01:15 PM, [GEOGRAPHIC_DATA] NB [GEOGRAPHIC_DAT…" at bounding box center [923, 328] width 1479 height 325
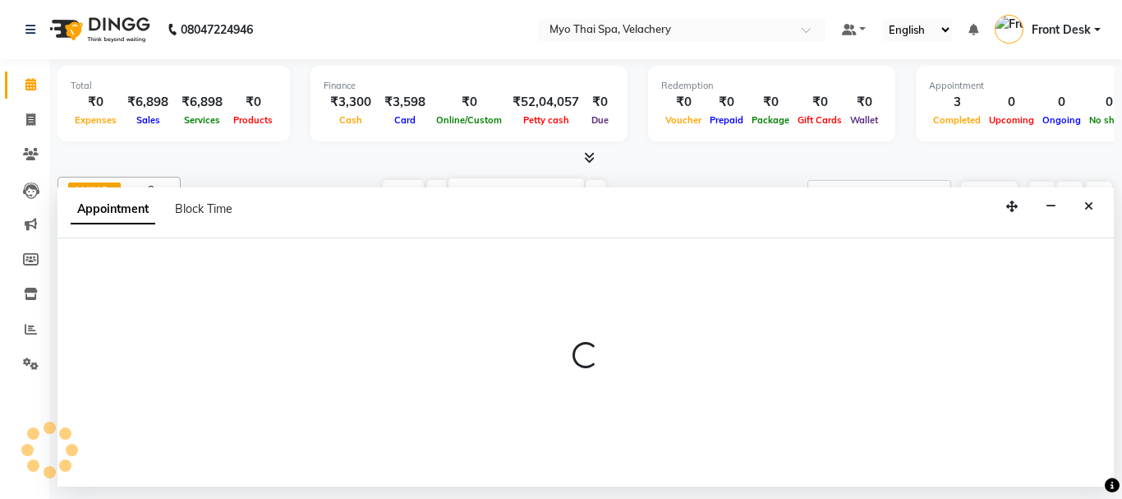
select select "76520"
select select "885"
select select "tentative"
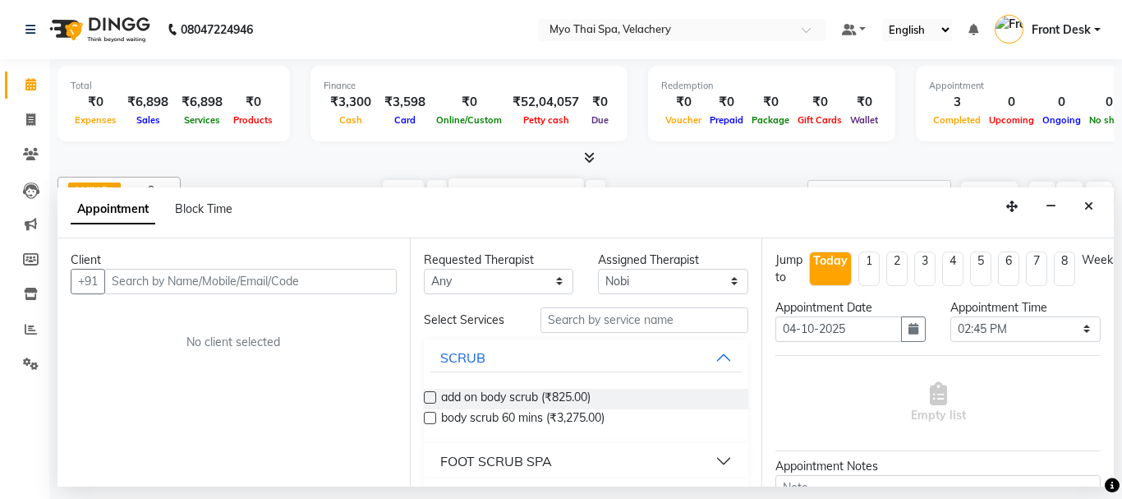
click at [204, 283] on input "text" at bounding box center [250, 281] width 292 height 25
click at [146, 282] on input "text" at bounding box center [250, 281] width 292 height 25
type input "8015695353"
click at [335, 288] on span "Add Client" at bounding box center [362, 281] width 55 height 15
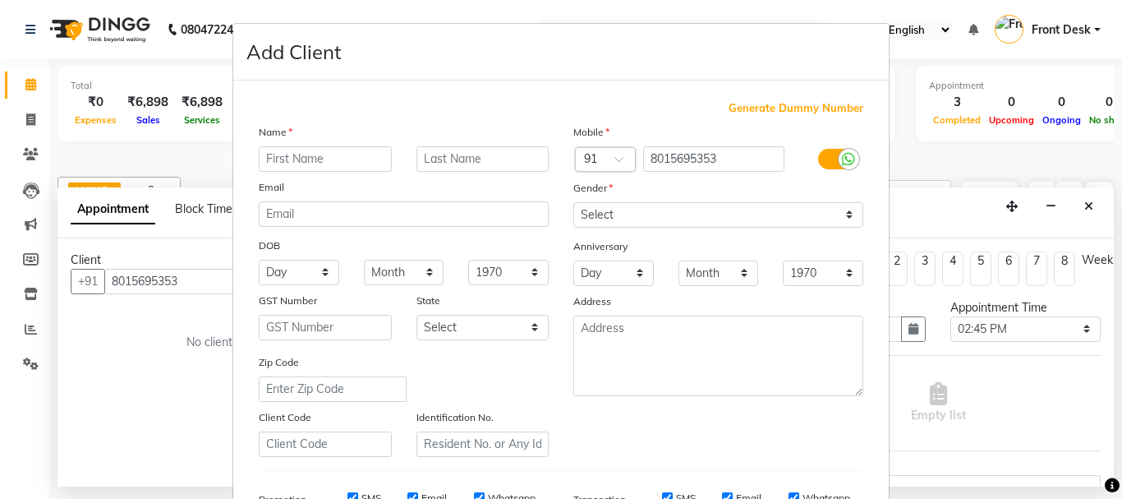
click at [282, 161] on input "text" at bounding box center [325, 158] width 133 height 25
type input "[PERSON_NAME]"
click at [841, 219] on select "Select [DEMOGRAPHIC_DATA] [DEMOGRAPHIC_DATA] Other Prefer Not To Say" at bounding box center [718, 214] width 290 height 25
select select "[DEMOGRAPHIC_DATA]"
click at [573, 202] on select "Select [DEMOGRAPHIC_DATA] [DEMOGRAPHIC_DATA] Other Prefer Not To Say" at bounding box center [718, 214] width 290 height 25
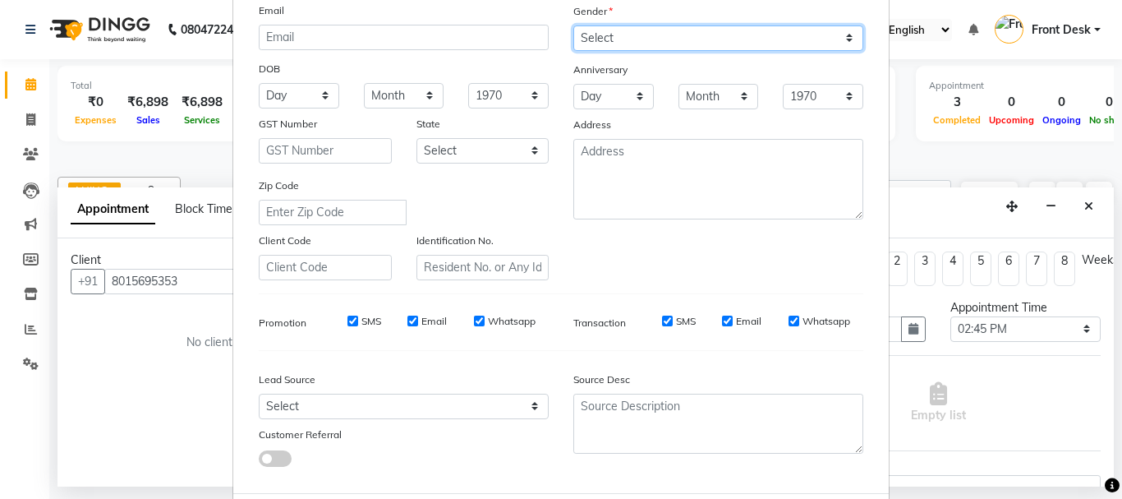
scroll to position [246, 0]
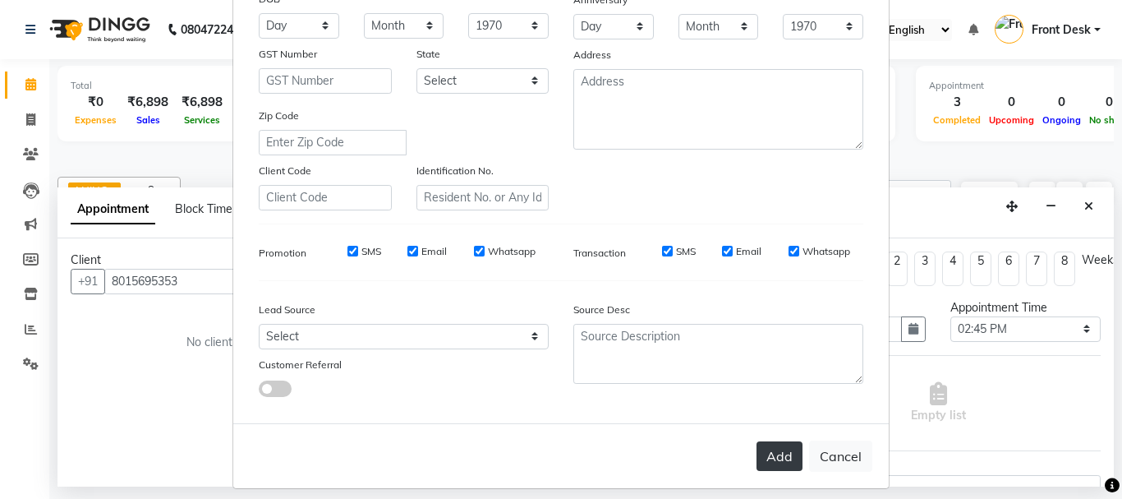
click at [767, 458] on button "Add" at bounding box center [780, 456] width 46 height 30
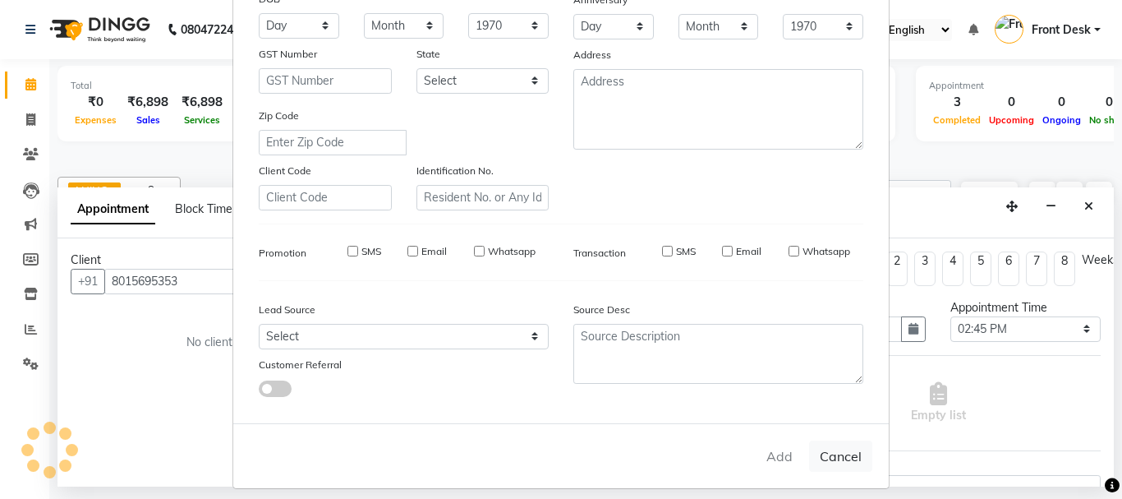
select select
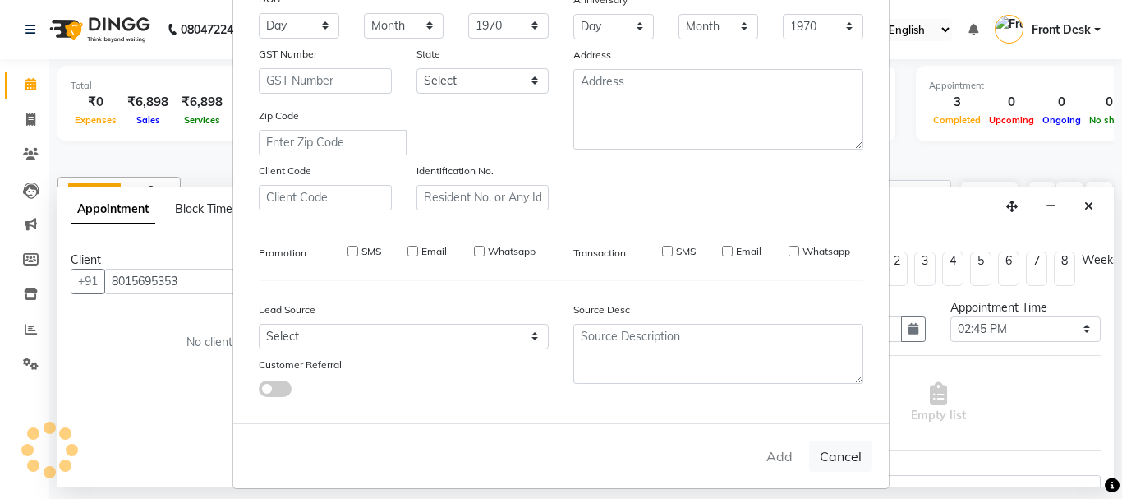
select select
checkbox input "false"
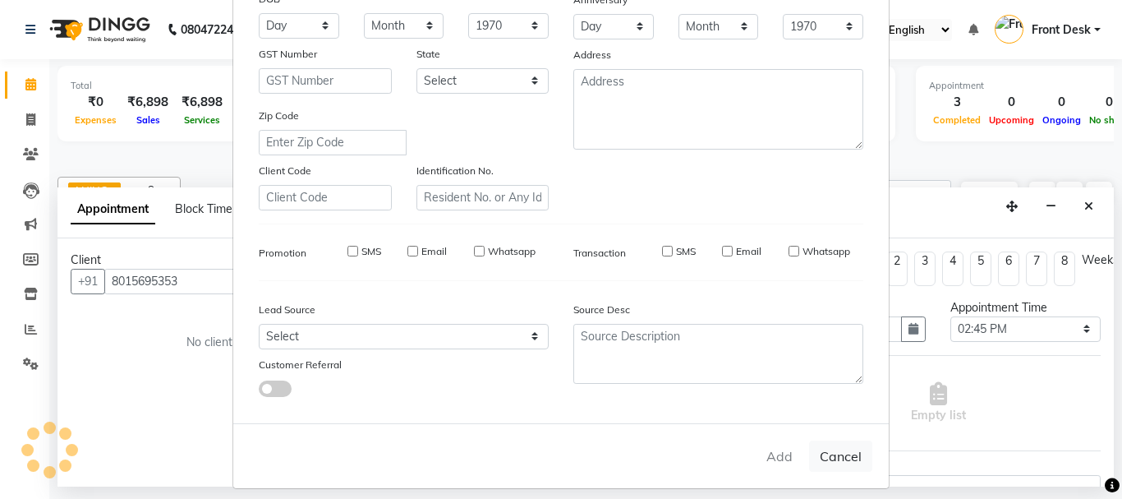
checkbox input "false"
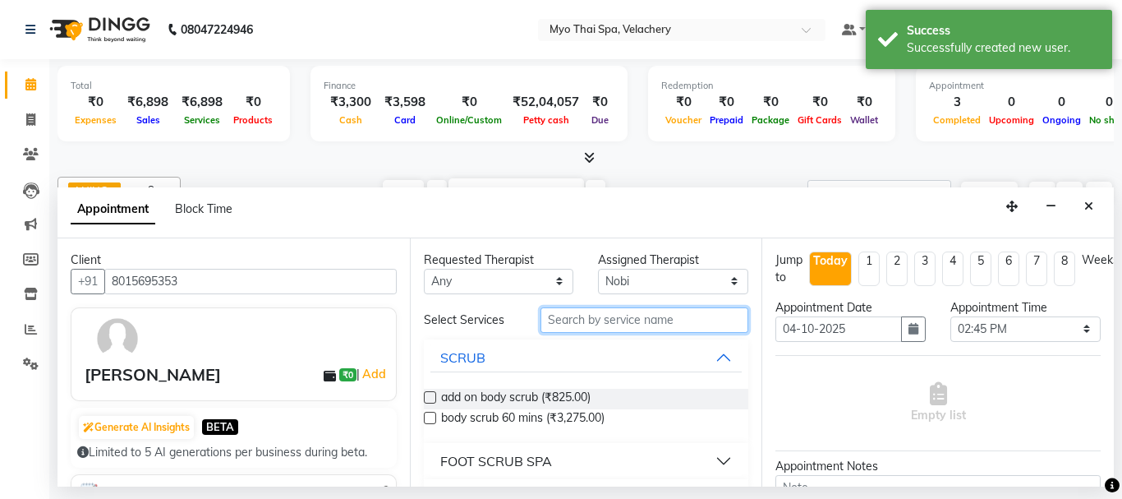
click at [592, 324] on input "text" at bounding box center [645, 319] width 209 height 25
type input "dee"
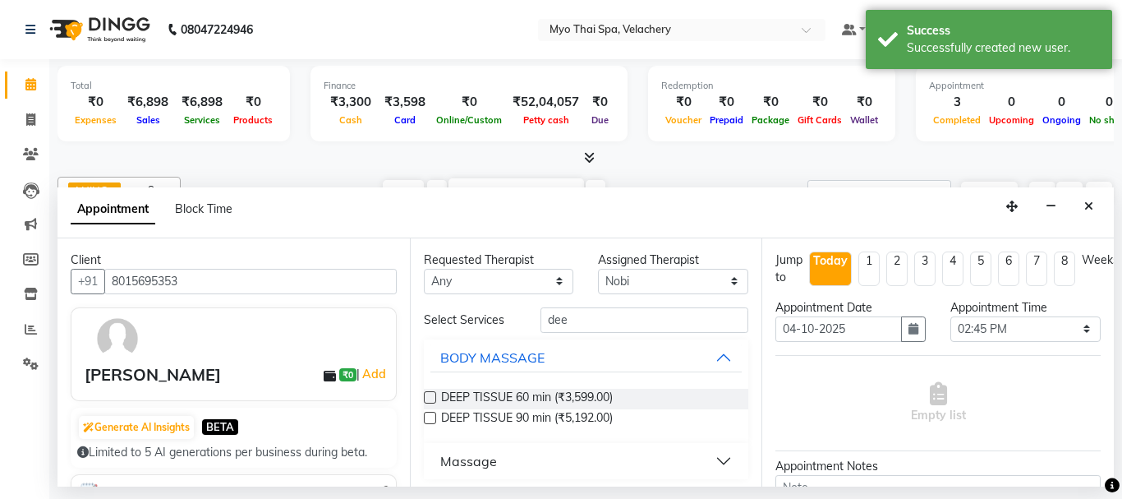
click at [426, 395] on label at bounding box center [430, 397] width 12 height 12
click at [426, 395] on input "checkbox" at bounding box center [429, 399] width 11 height 11
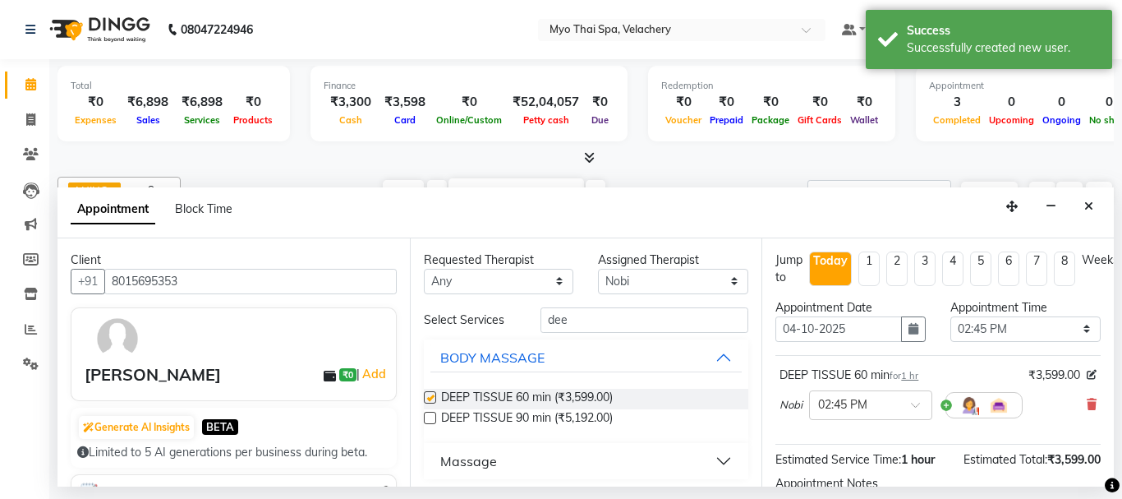
checkbox input "false"
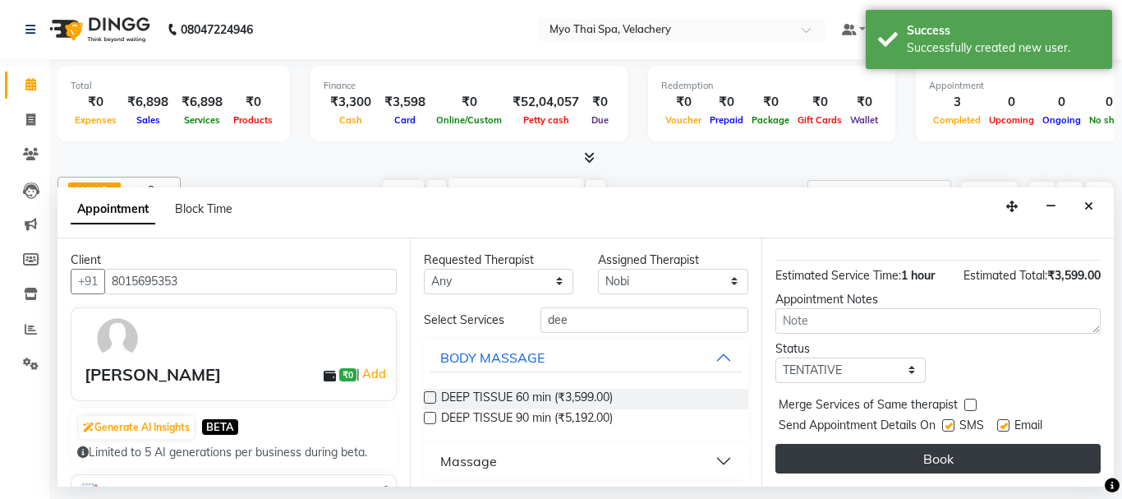
click at [917, 448] on button "Book" at bounding box center [938, 459] width 325 height 30
